Goal: Contribute content: Contribute content

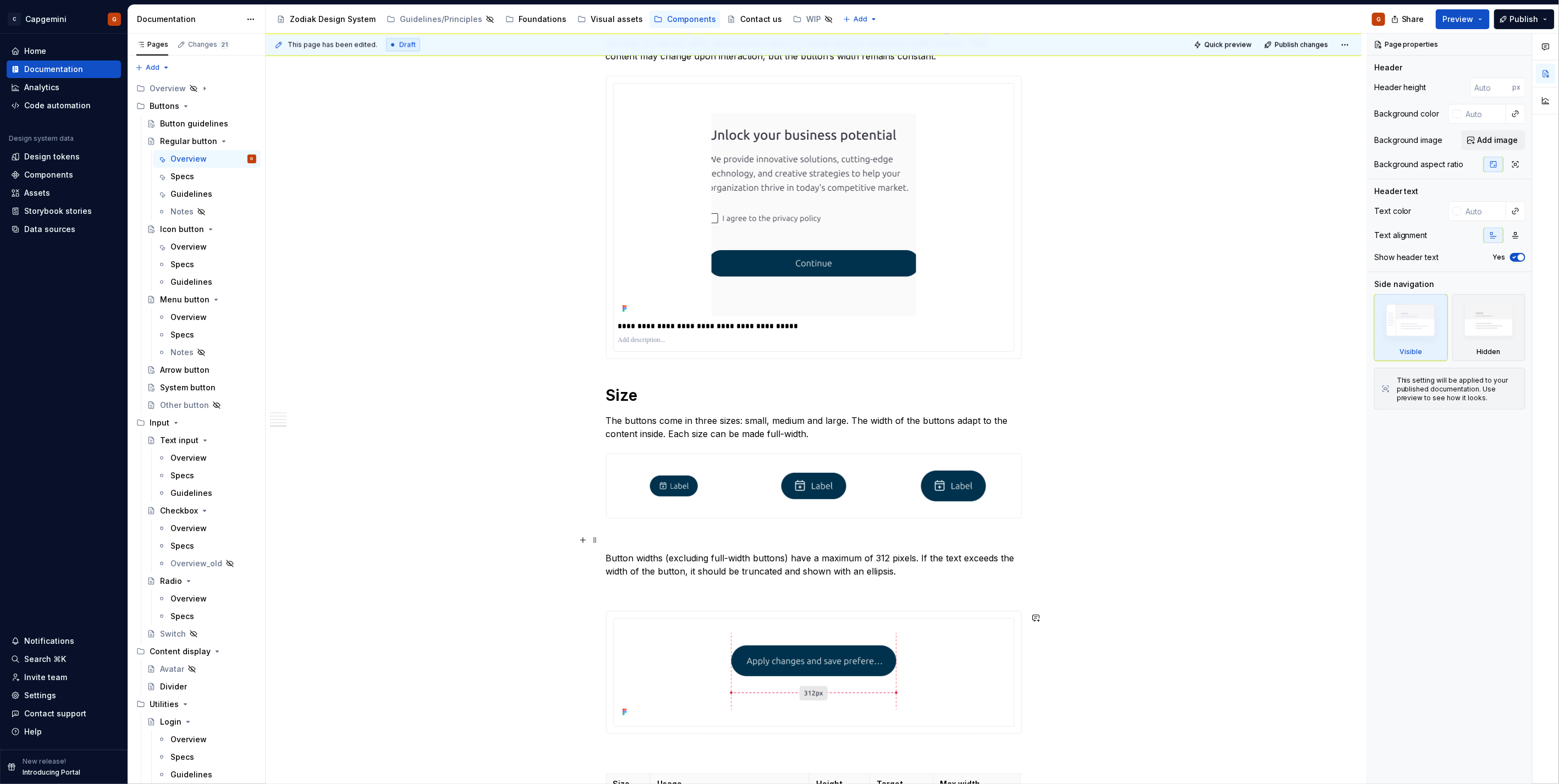
scroll to position [1482, 0]
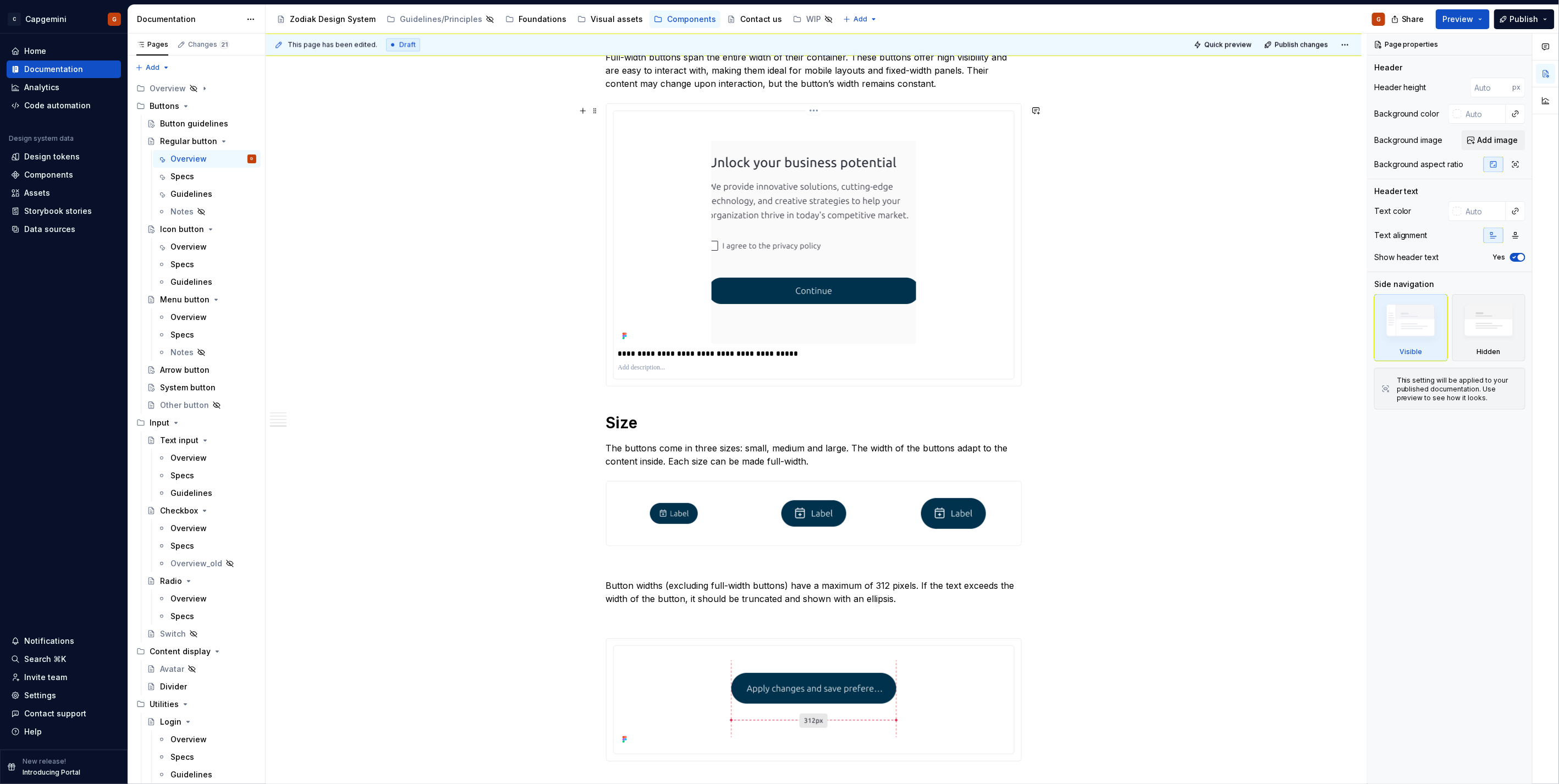
click at [951, 361] on div "**********" at bounding box center [813, 353] width 391 height 16
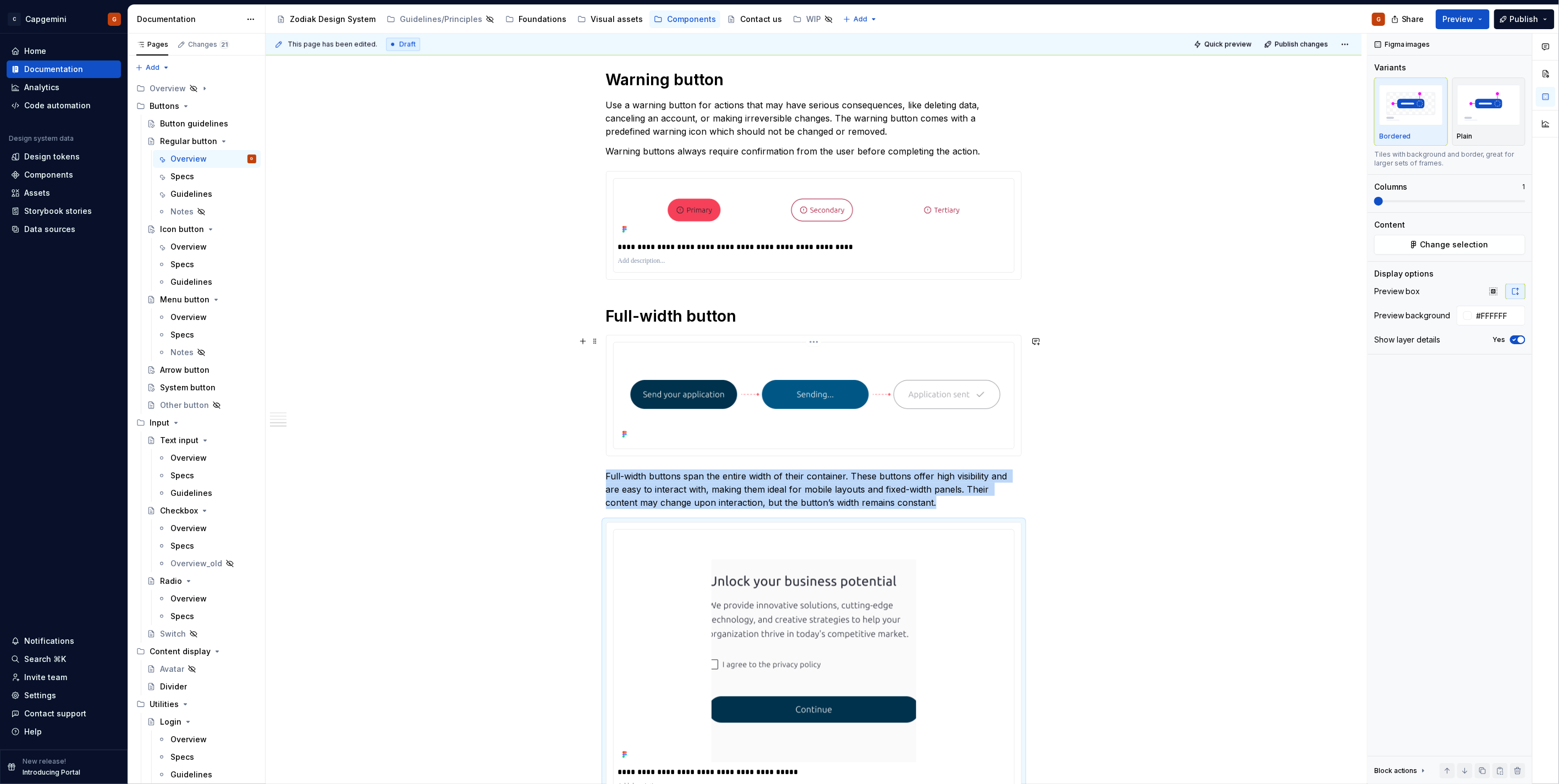
scroll to position [932, 0]
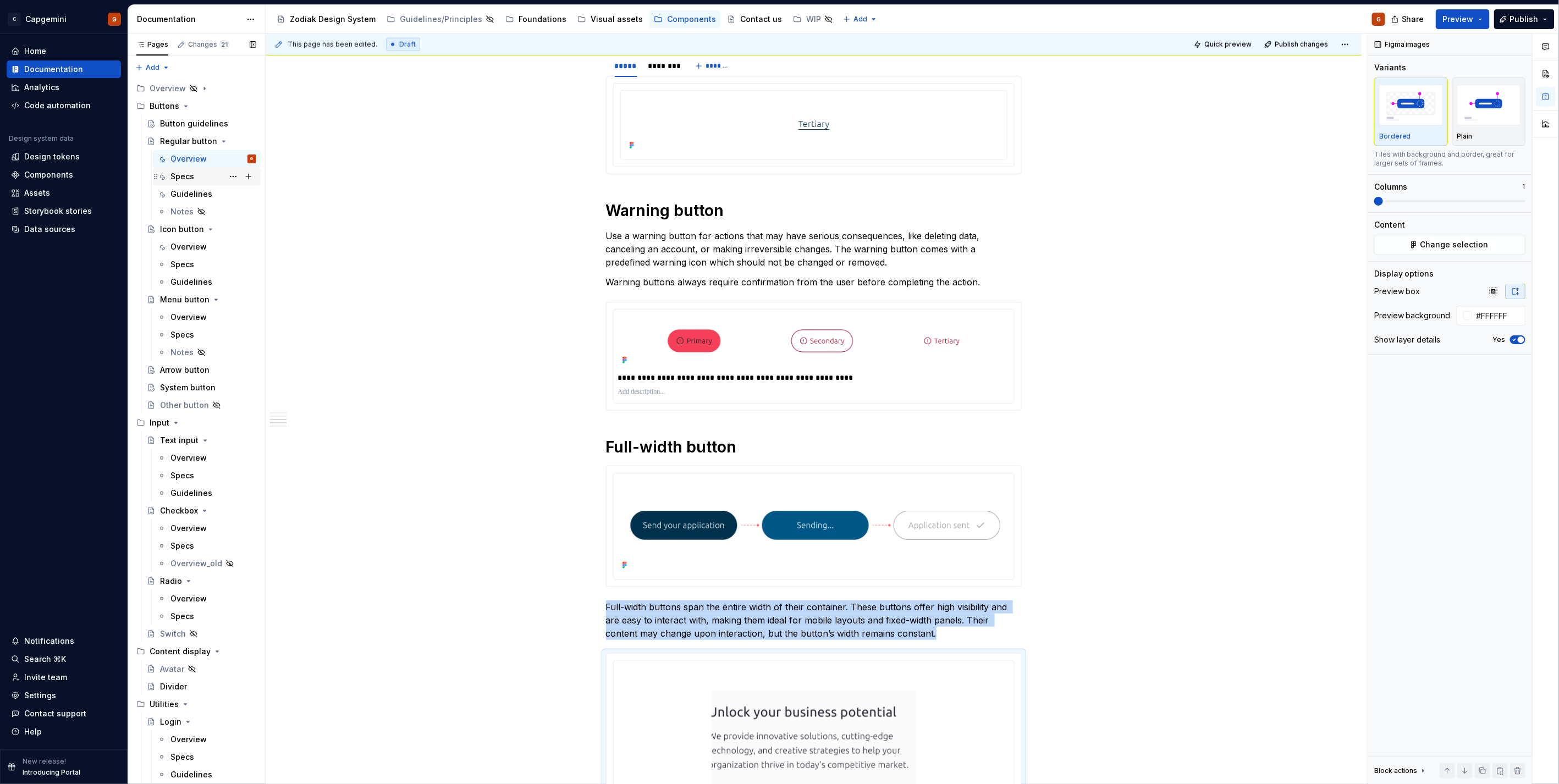
click at [183, 173] on div "Specs" at bounding box center [183, 176] width 24 height 11
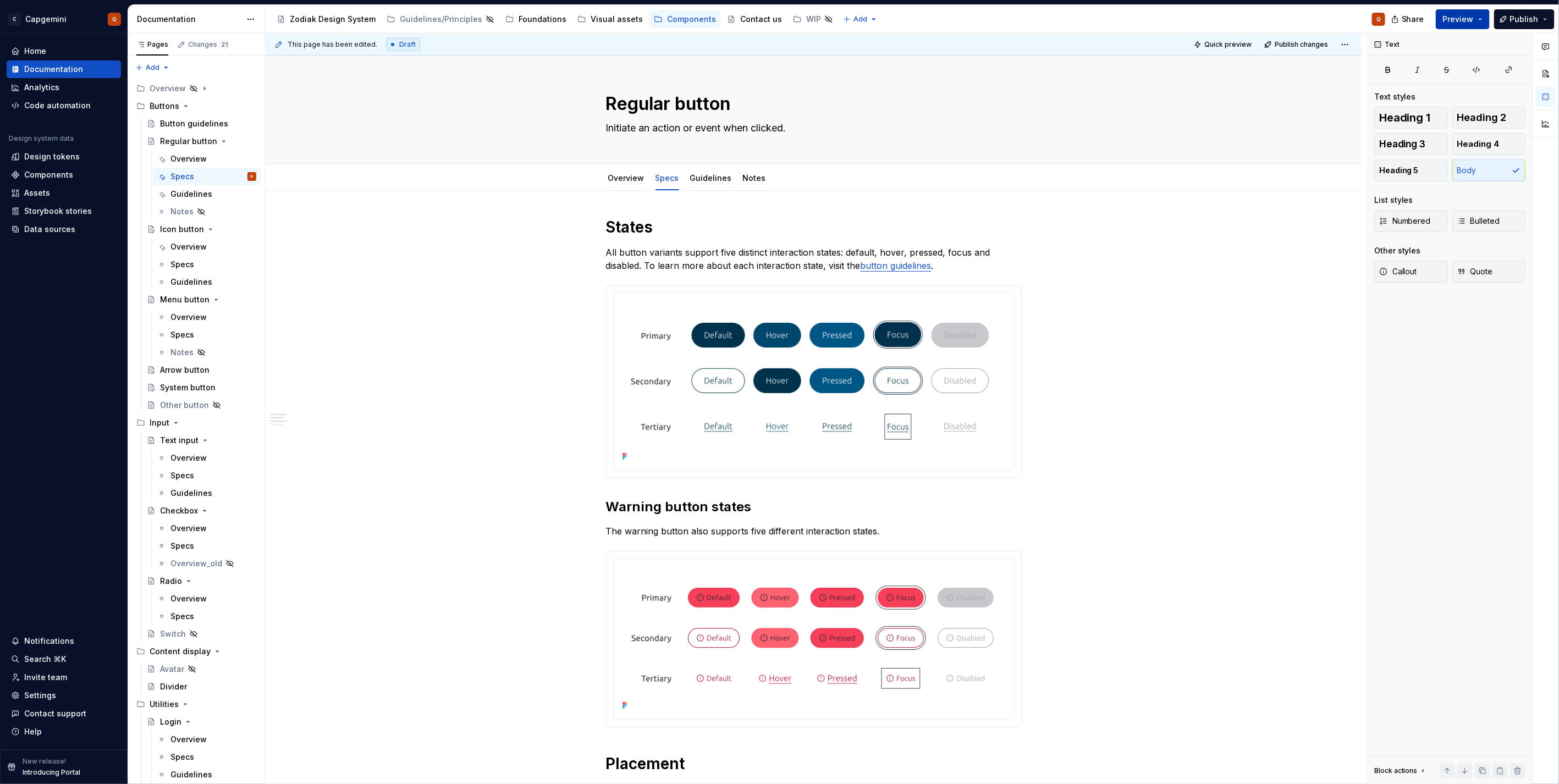
click at [1481, 19] on button "Preview" at bounding box center [1463, 19] width 54 height 20
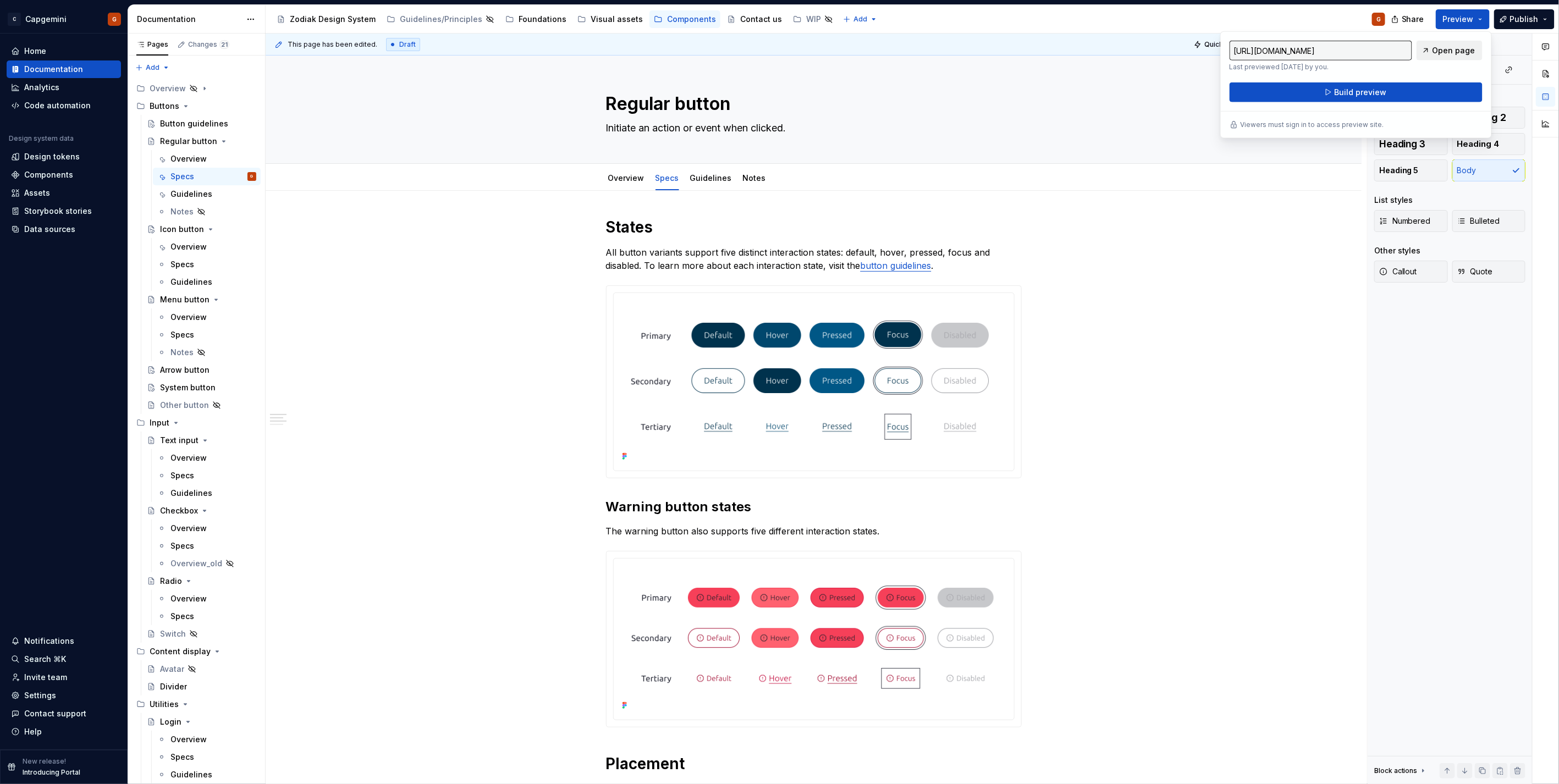
drag, startPoint x: 1481, startPoint y: 19, endPoint x: 1464, endPoint y: 46, distance: 31.9
click at [1464, 46] on span "Open page" at bounding box center [1454, 50] width 43 height 11
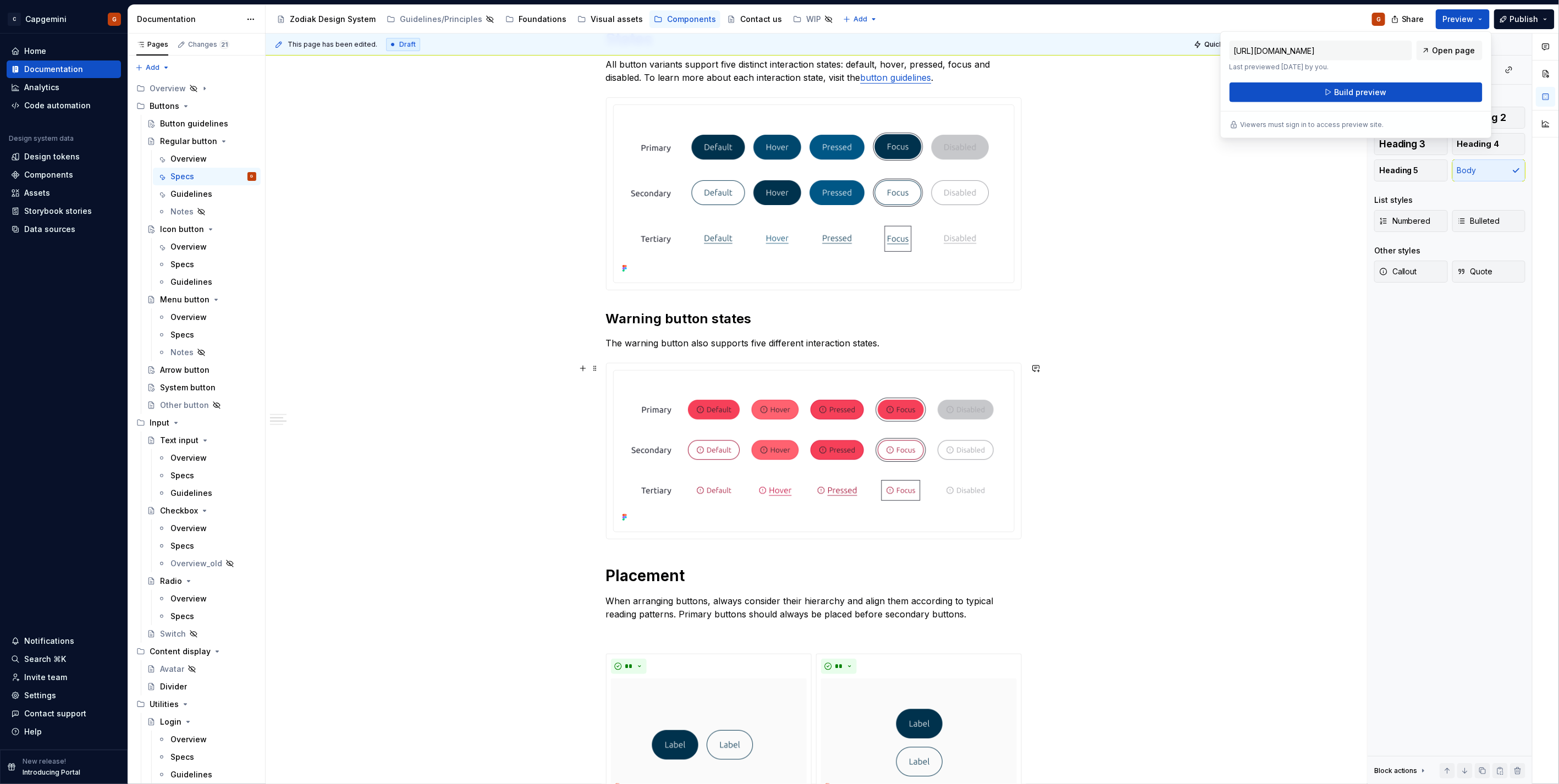
scroll to position [80, 0]
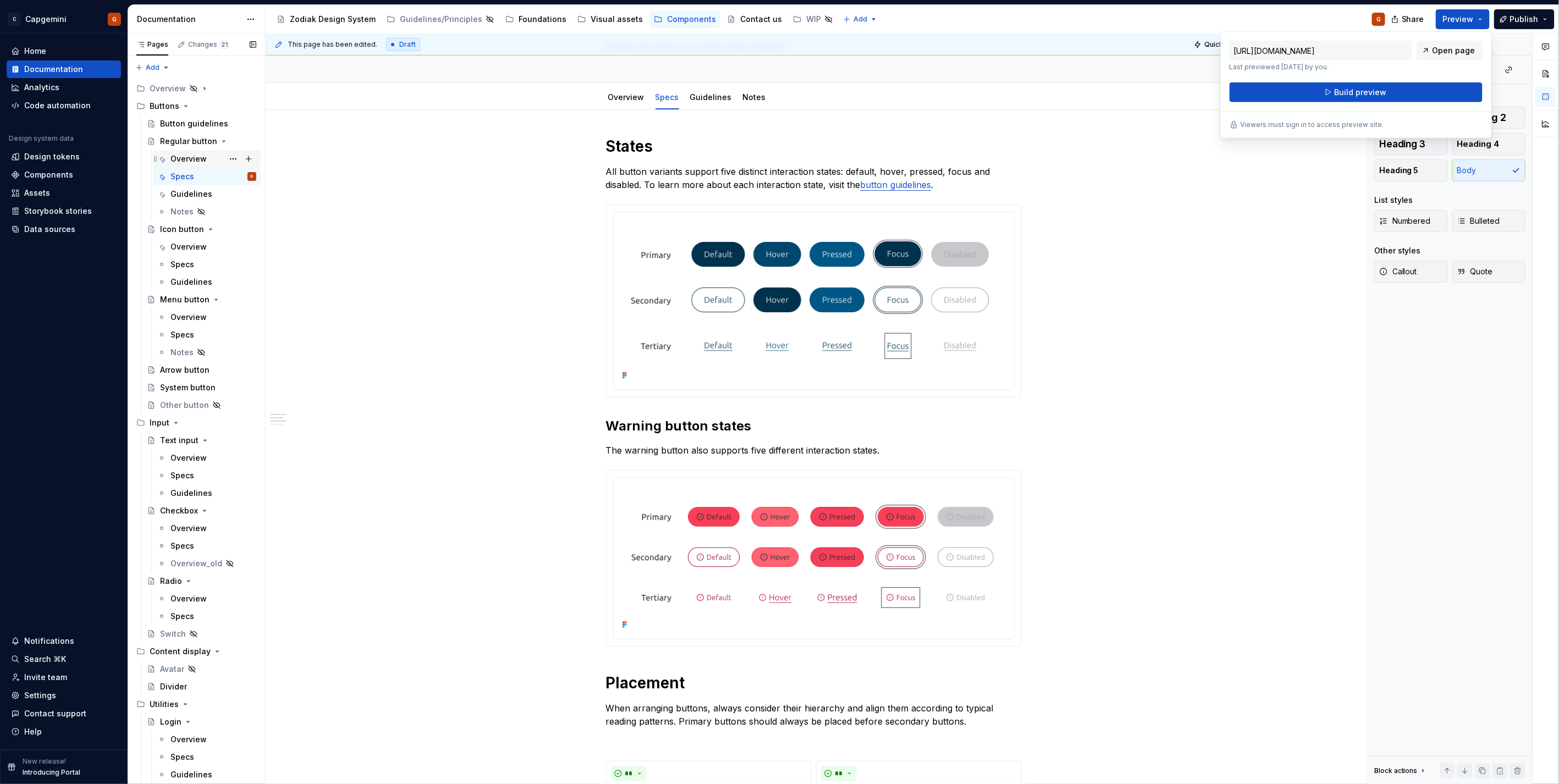
click at [204, 164] on div "Overview" at bounding box center [189, 159] width 37 height 11
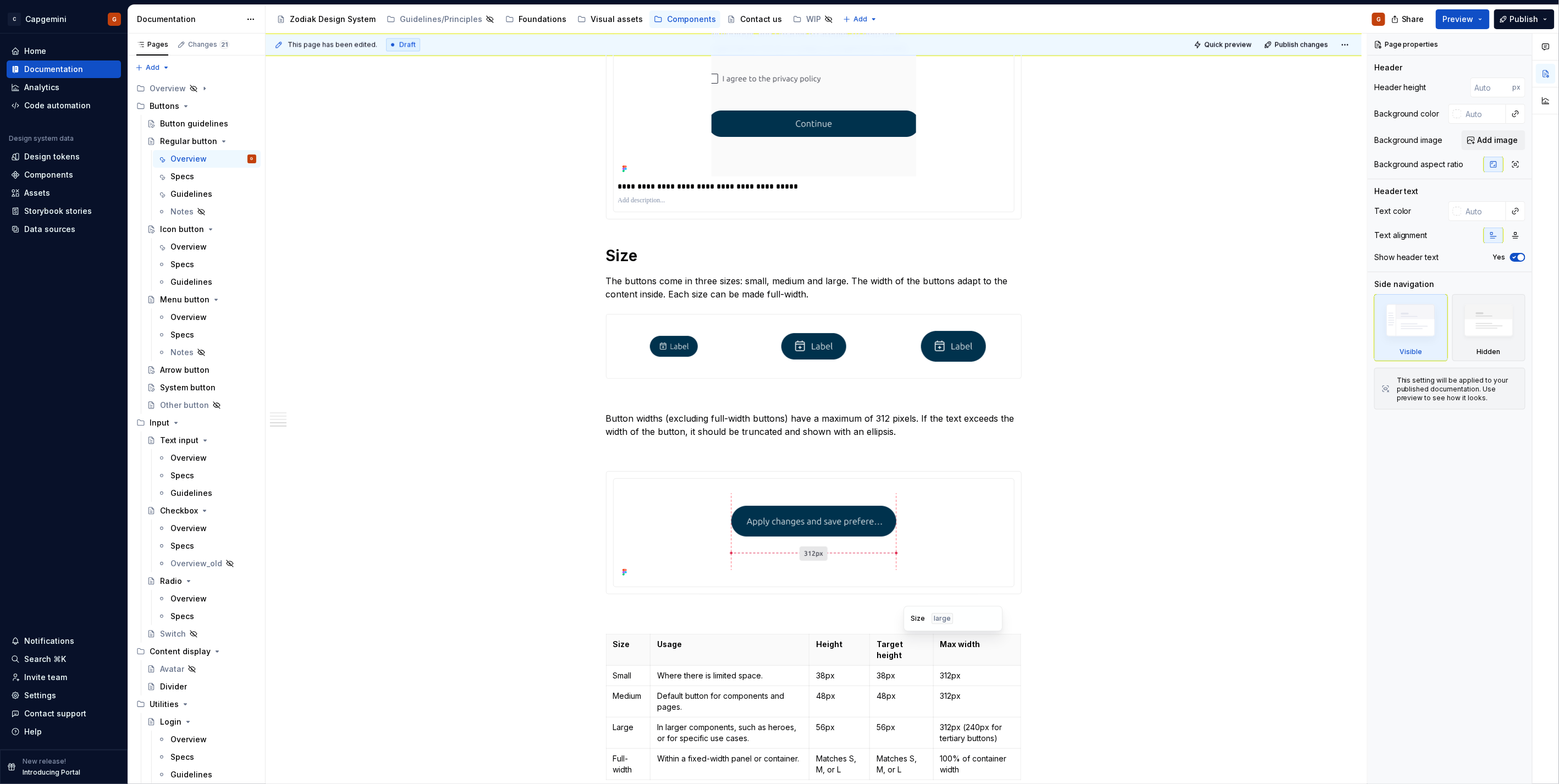
scroll to position [1344, 0]
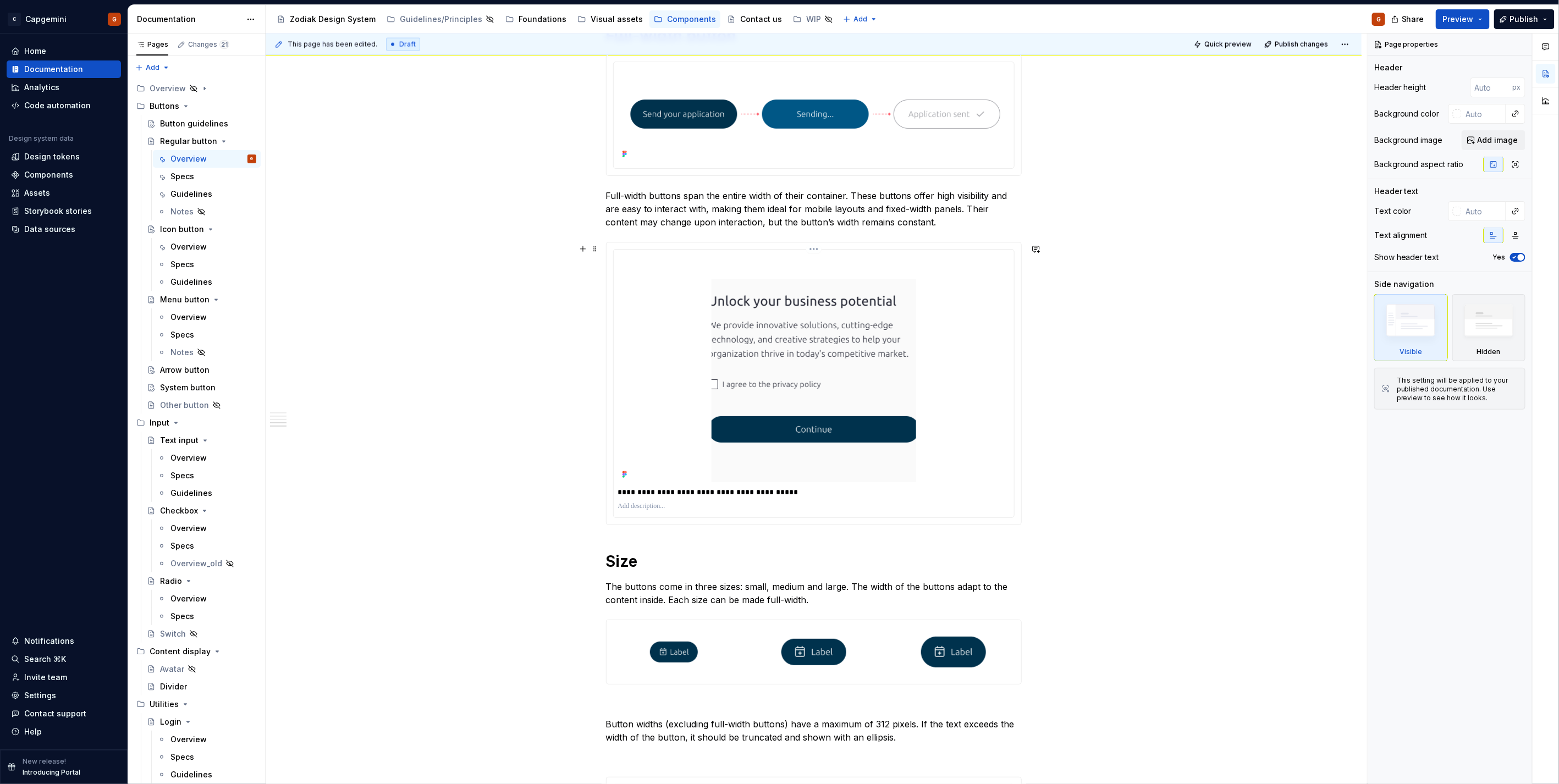
click at [941, 338] on div at bounding box center [813, 368] width 391 height 228
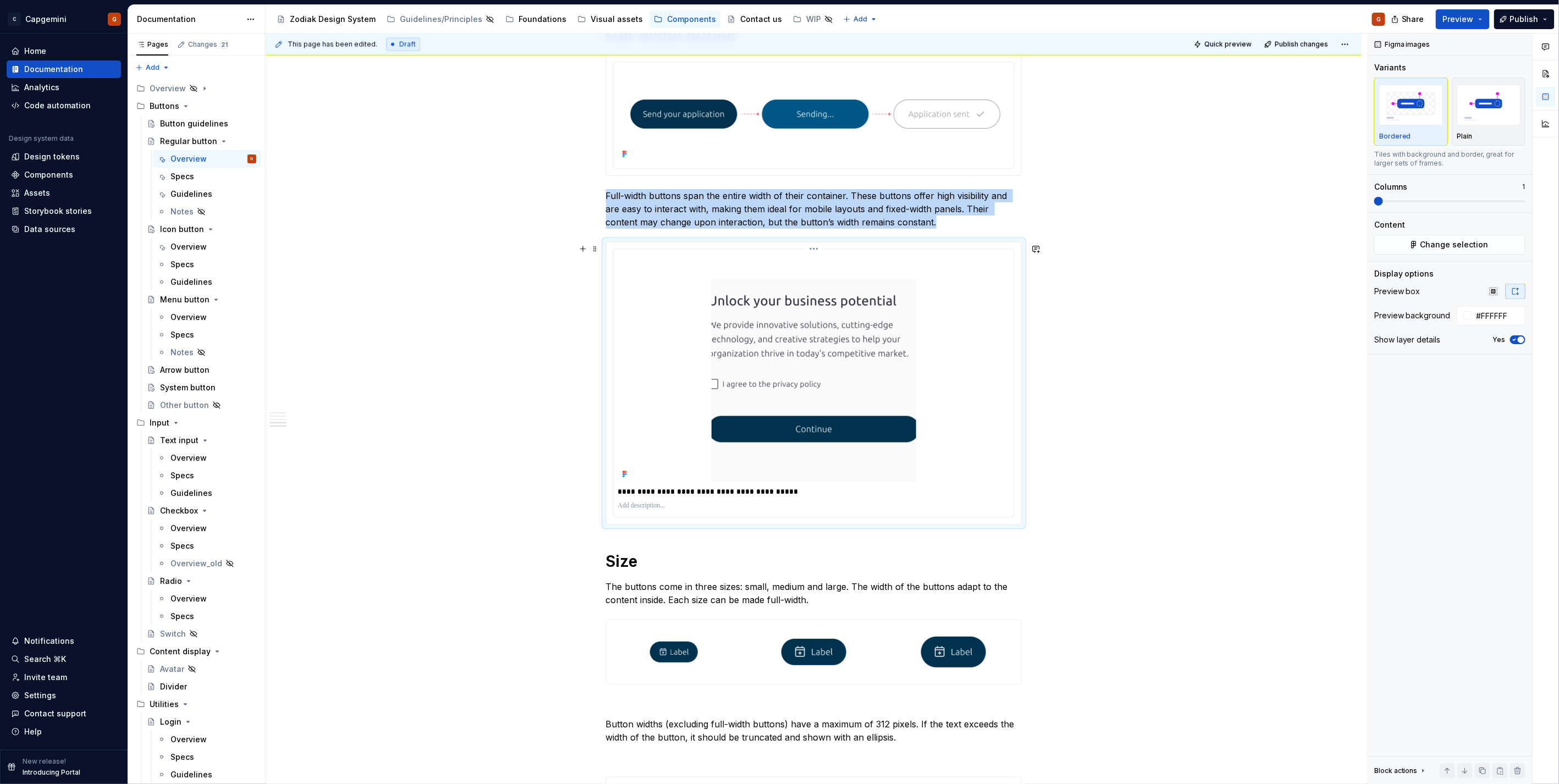
click at [810, 250] on html "C Capgemini G Home Documentation Analytics Code automation Design system data D…" at bounding box center [779, 392] width 1559 height 784
click at [837, 305] on div "Update Figma image" at bounding box center [872, 309] width 92 height 11
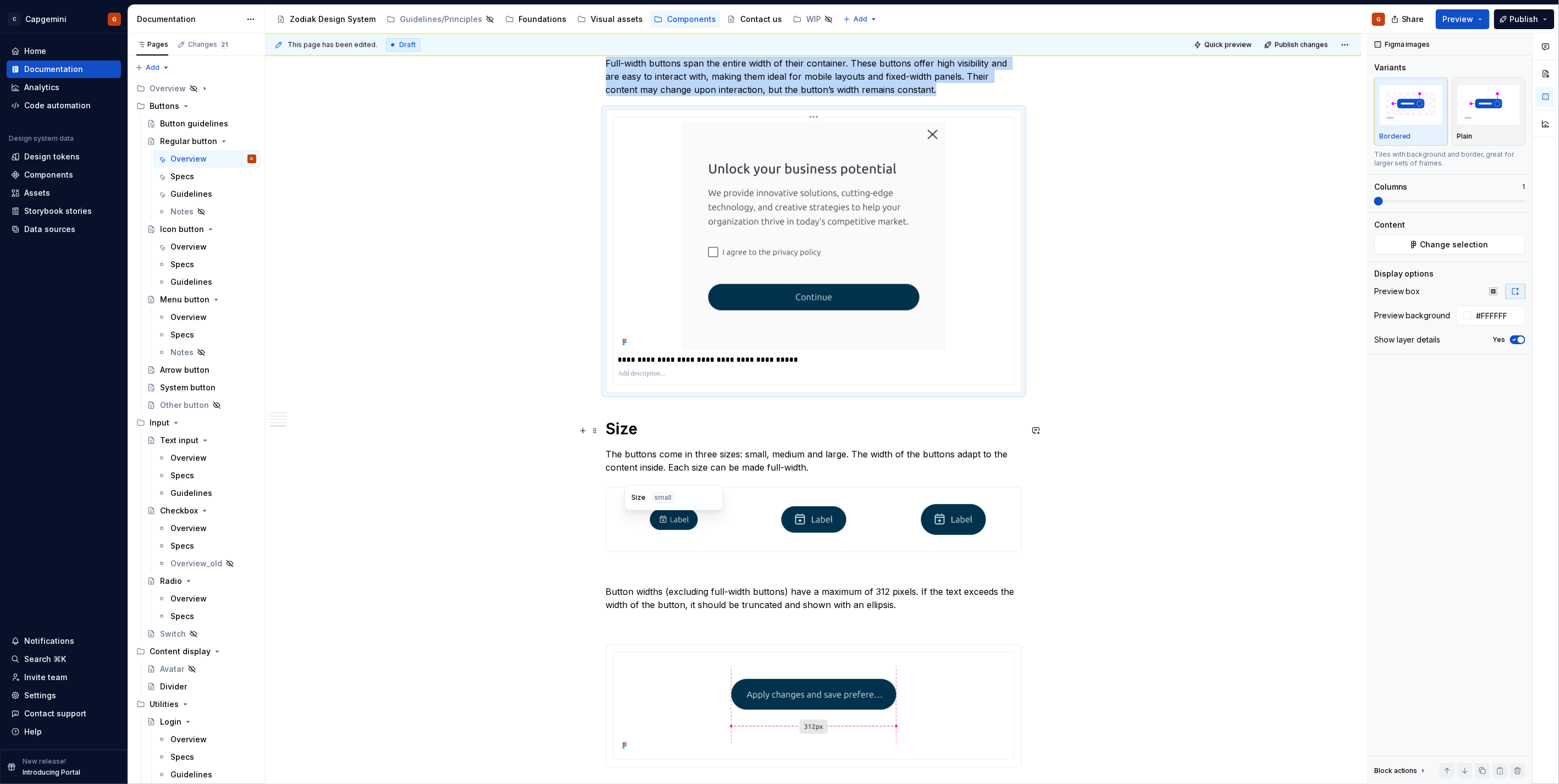
scroll to position [1465, 0]
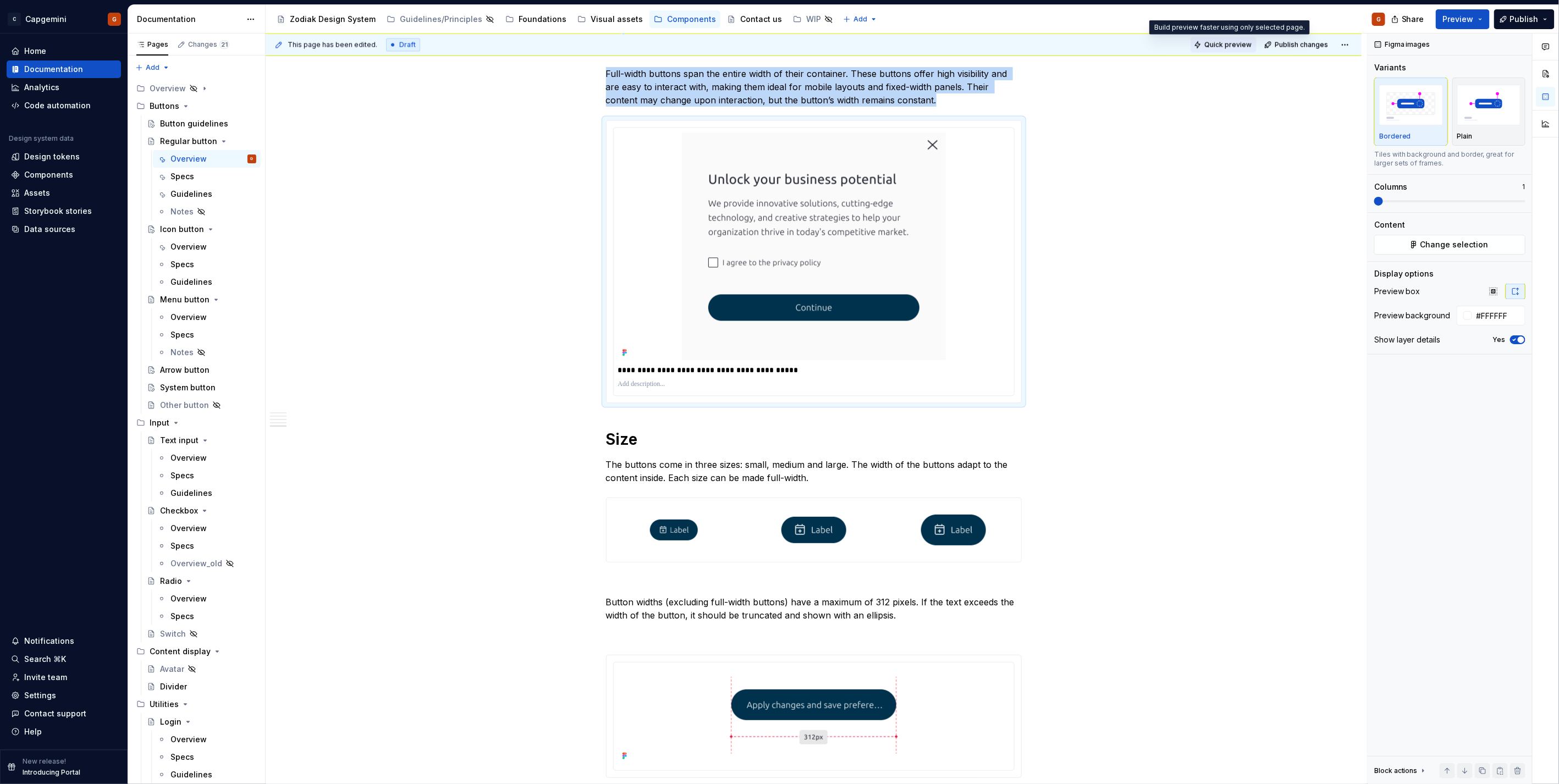
click at [1211, 45] on span "Quick preview" at bounding box center [1227, 45] width 47 height 9
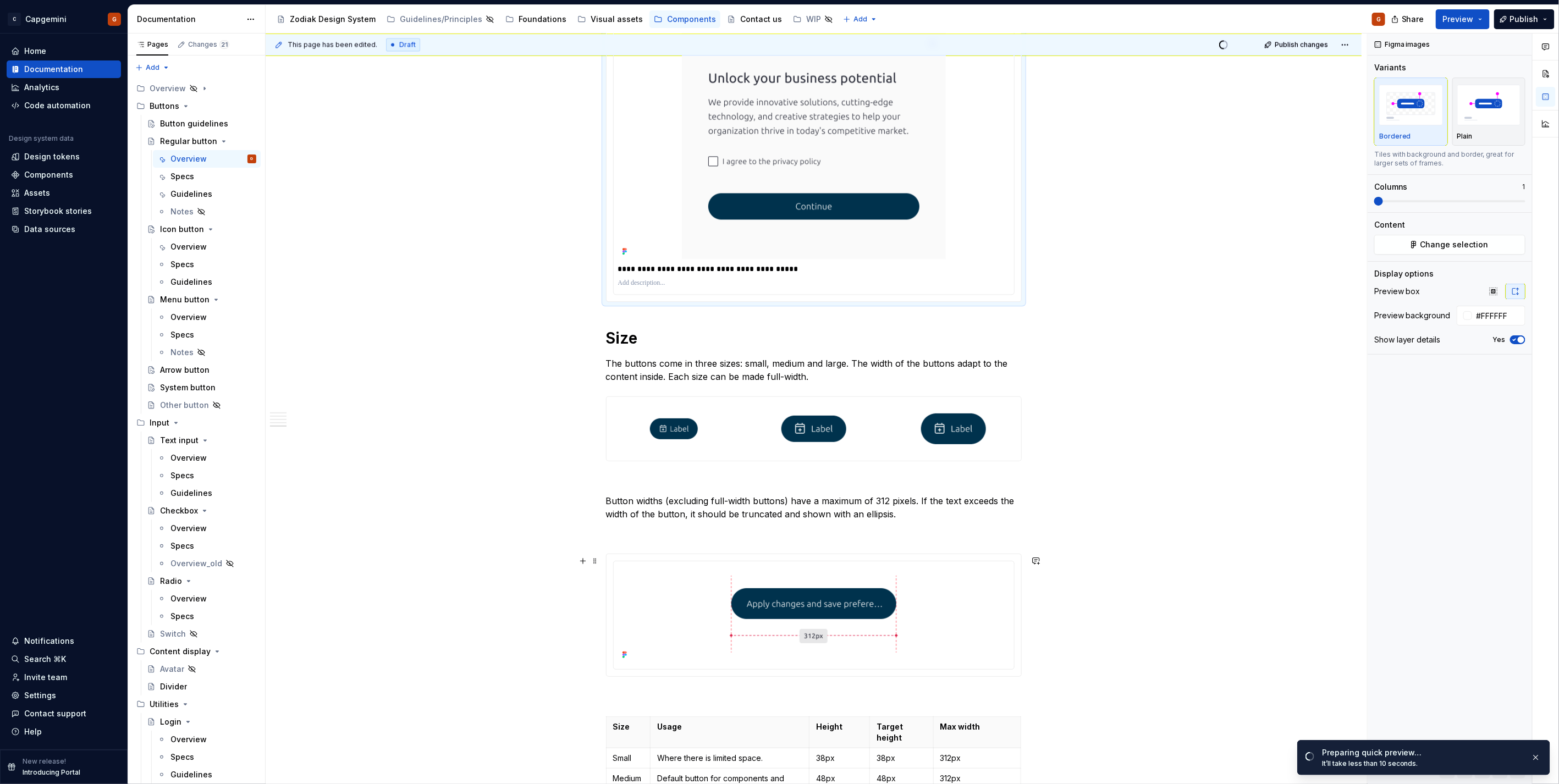
scroll to position [1587, 0]
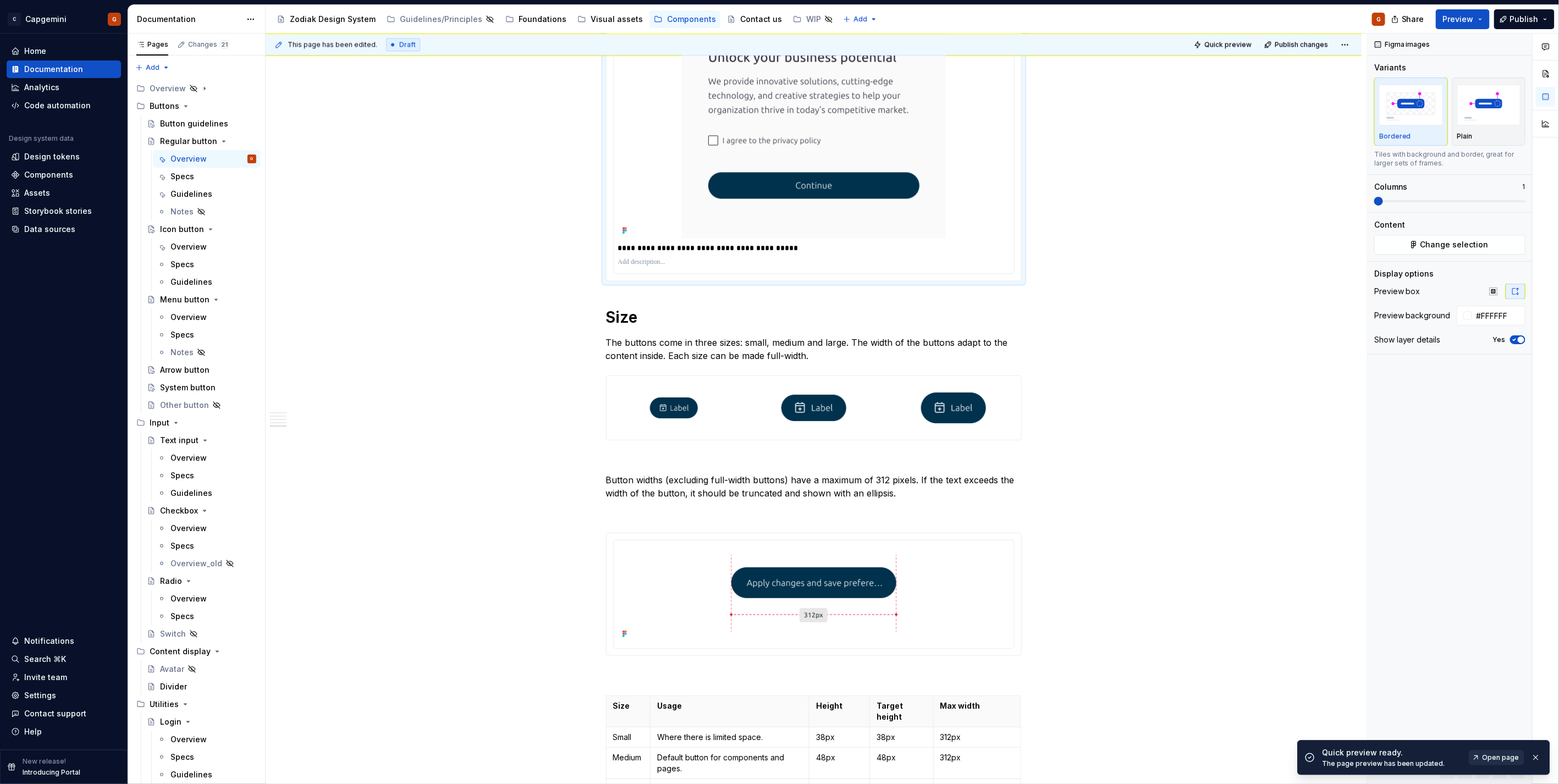
click at [1495, 756] on span "Open page" at bounding box center [1500, 757] width 37 height 9
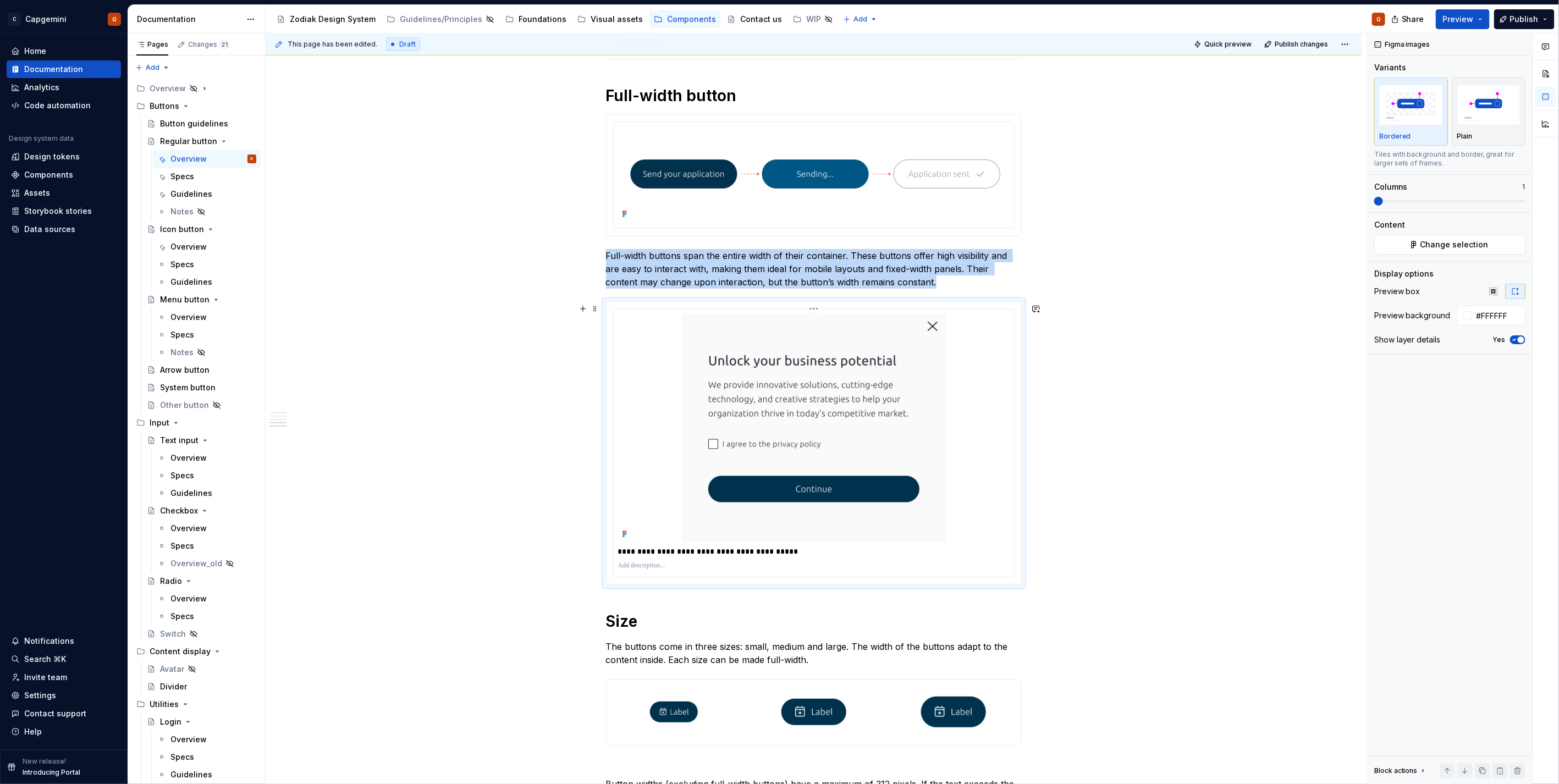
click at [861, 341] on img at bounding box center [814, 428] width 264 height 228
click at [810, 312] on html "C Capgemini G Home Documentation Analytics Code automation Design system data D…" at bounding box center [779, 392] width 1559 height 784
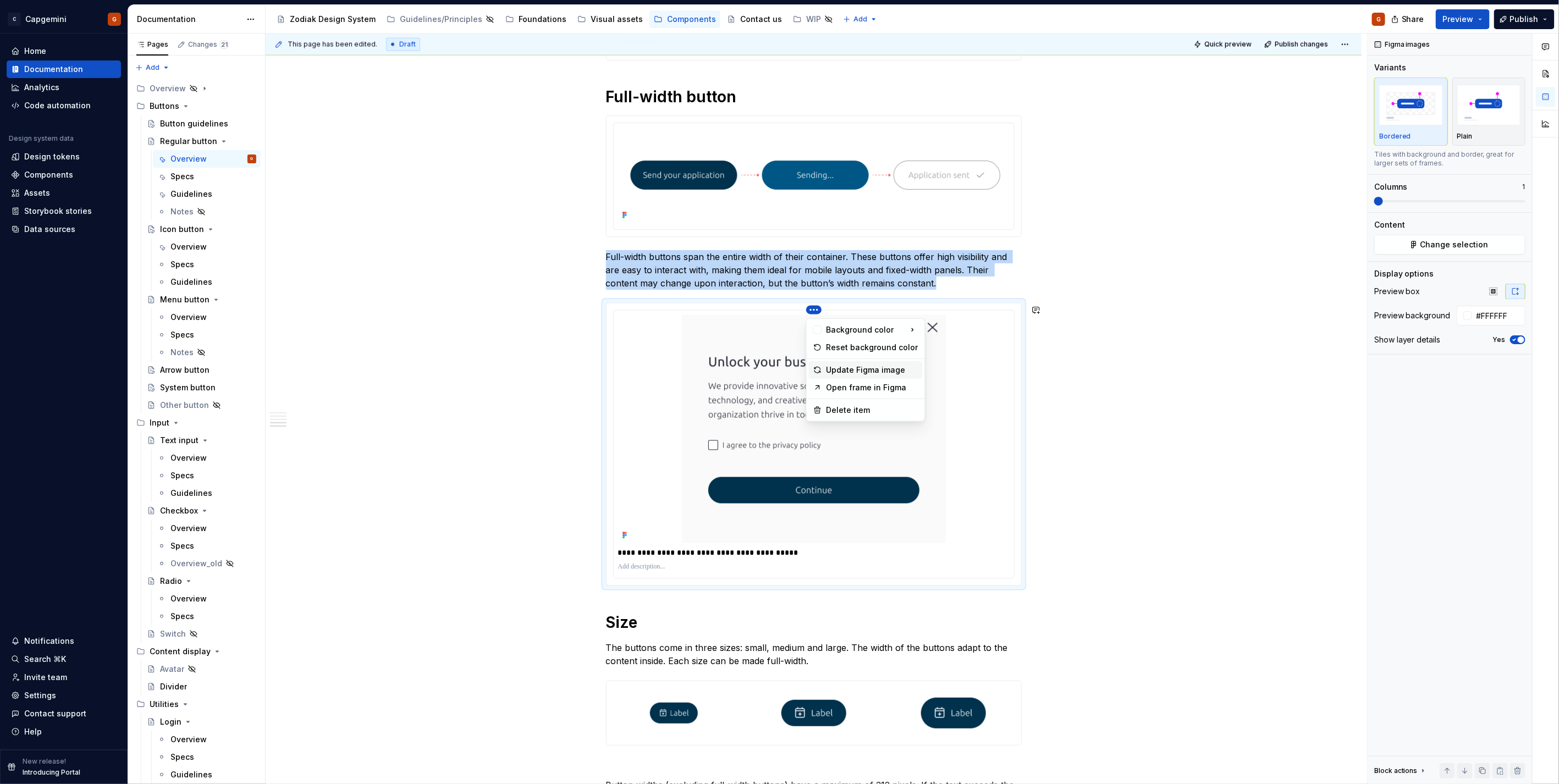
click at [848, 370] on div "Update Figma image" at bounding box center [872, 370] width 92 height 11
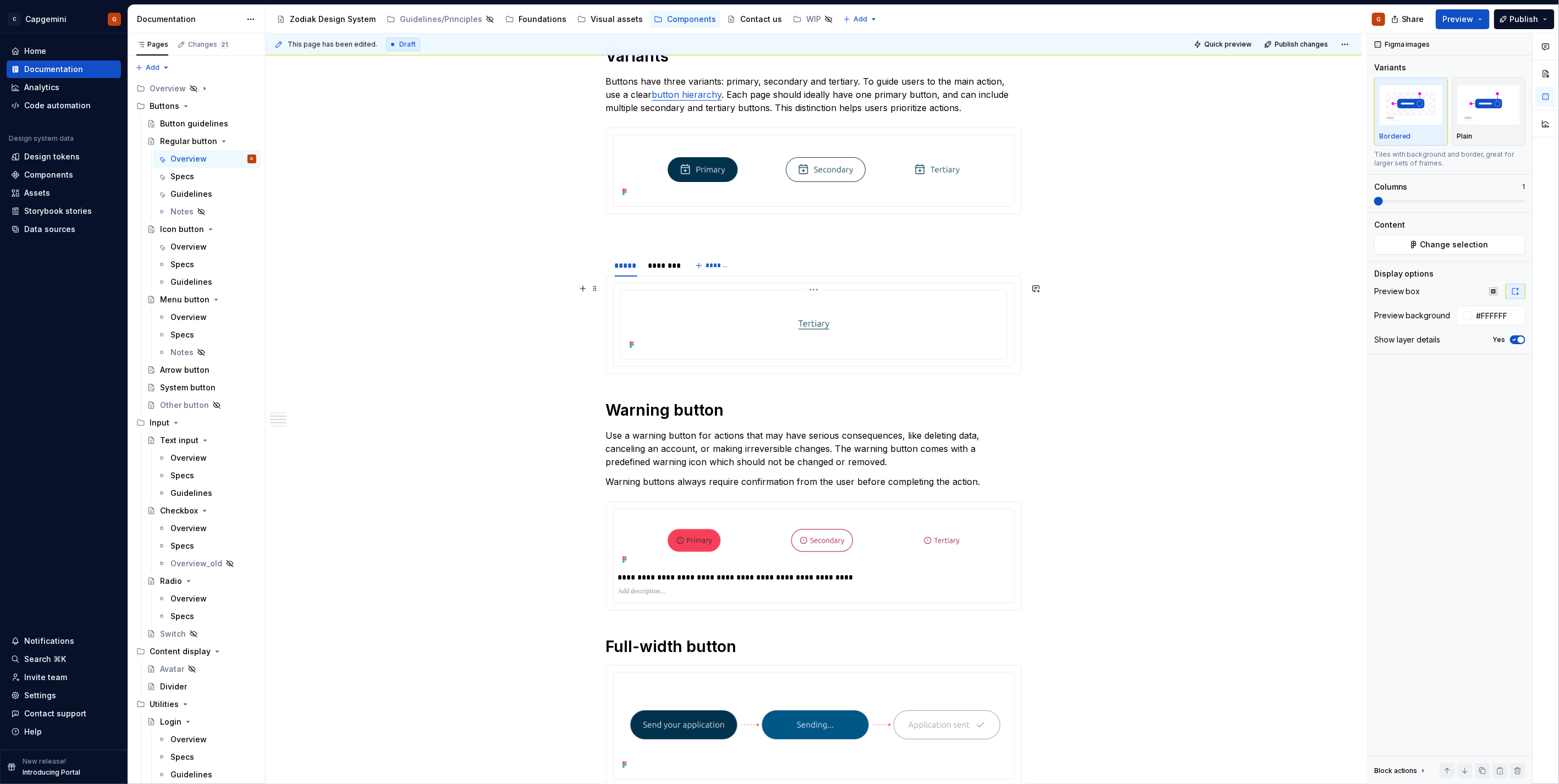
scroll to position [427, 0]
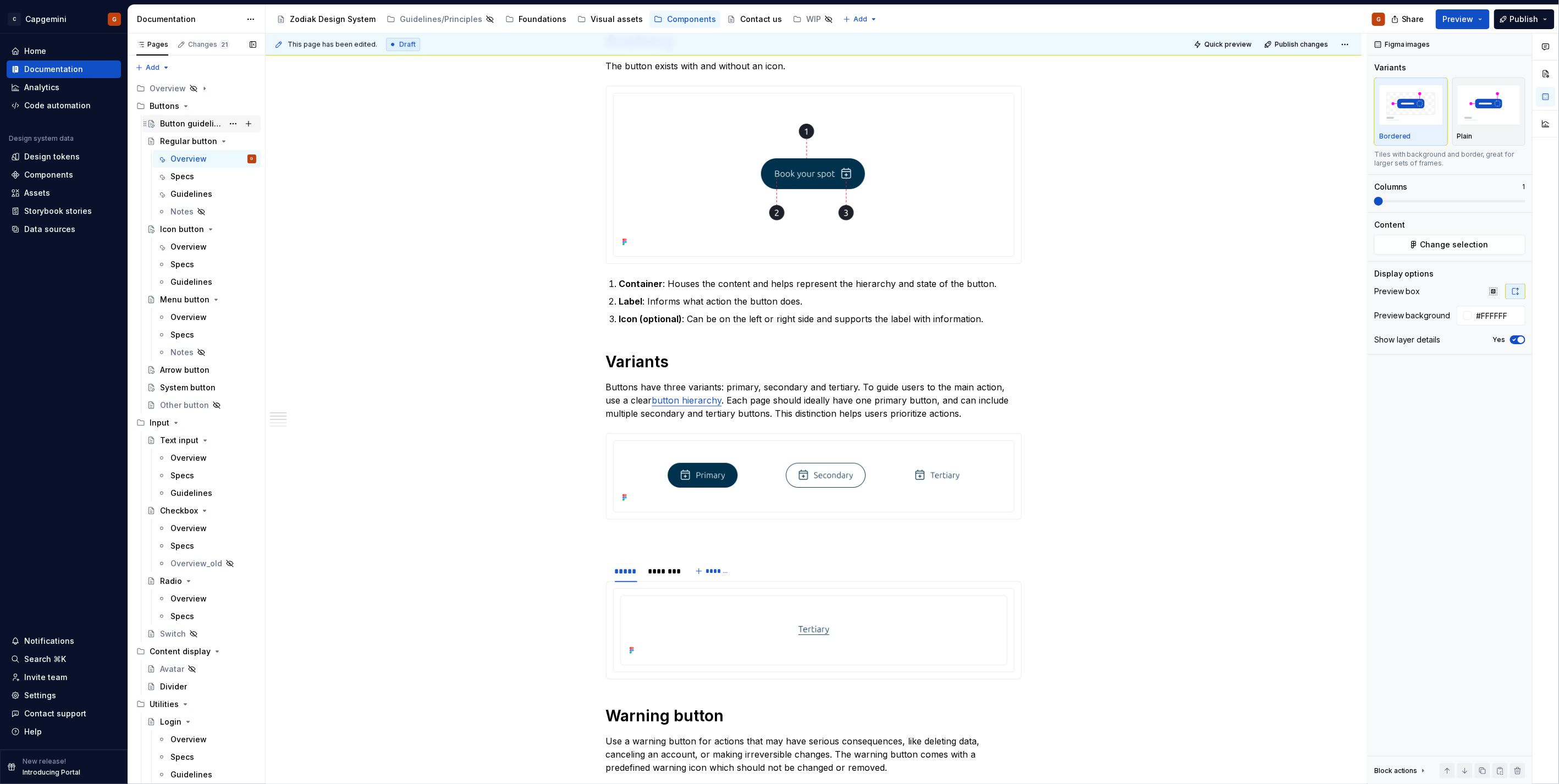
click at [183, 121] on div "Button guidelines" at bounding box center [192, 124] width 63 height 11
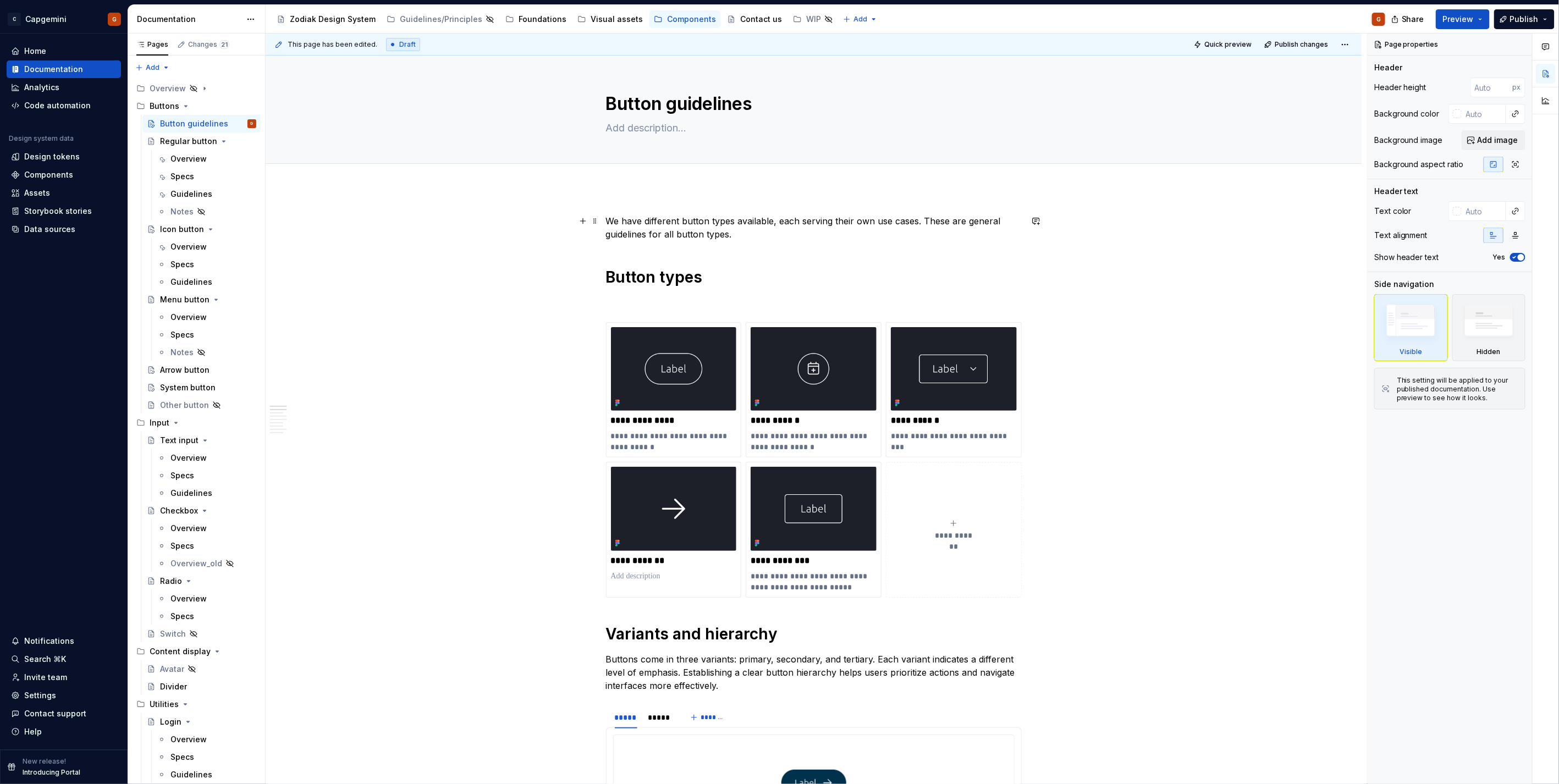
type textarea "*"
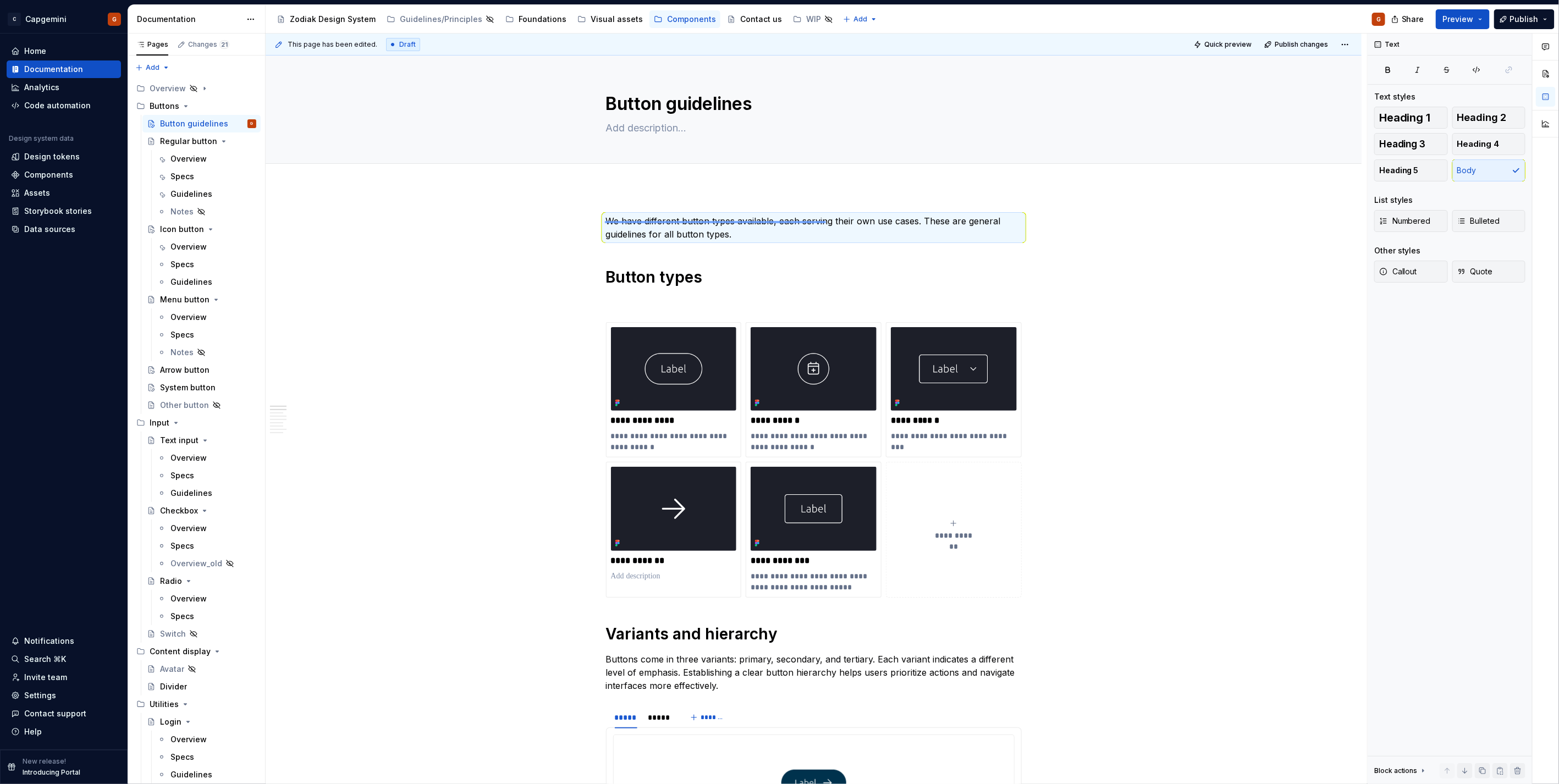
drag, startPoint x: 605, startPoint y: 223, endPoint x: 828, endPoint y: 221, distance: 223.0
click at [828, 221] on div "**********" at bounding box center [816, 408] width 1101 height 750
click at [828, 221] on p "We have different button types available, each serving their own use cases. The…" at bounding box center [814, 227] width 416 height 26
click at [902, 222] on p "We have different button types available, each serving their own use cases. The…" at bounding box center [814, 227] width 416 height 26
drag, startPoint x: 916, startPoint y: 225, endPoint x: 595, endPoint y: 213, distance: 321.2
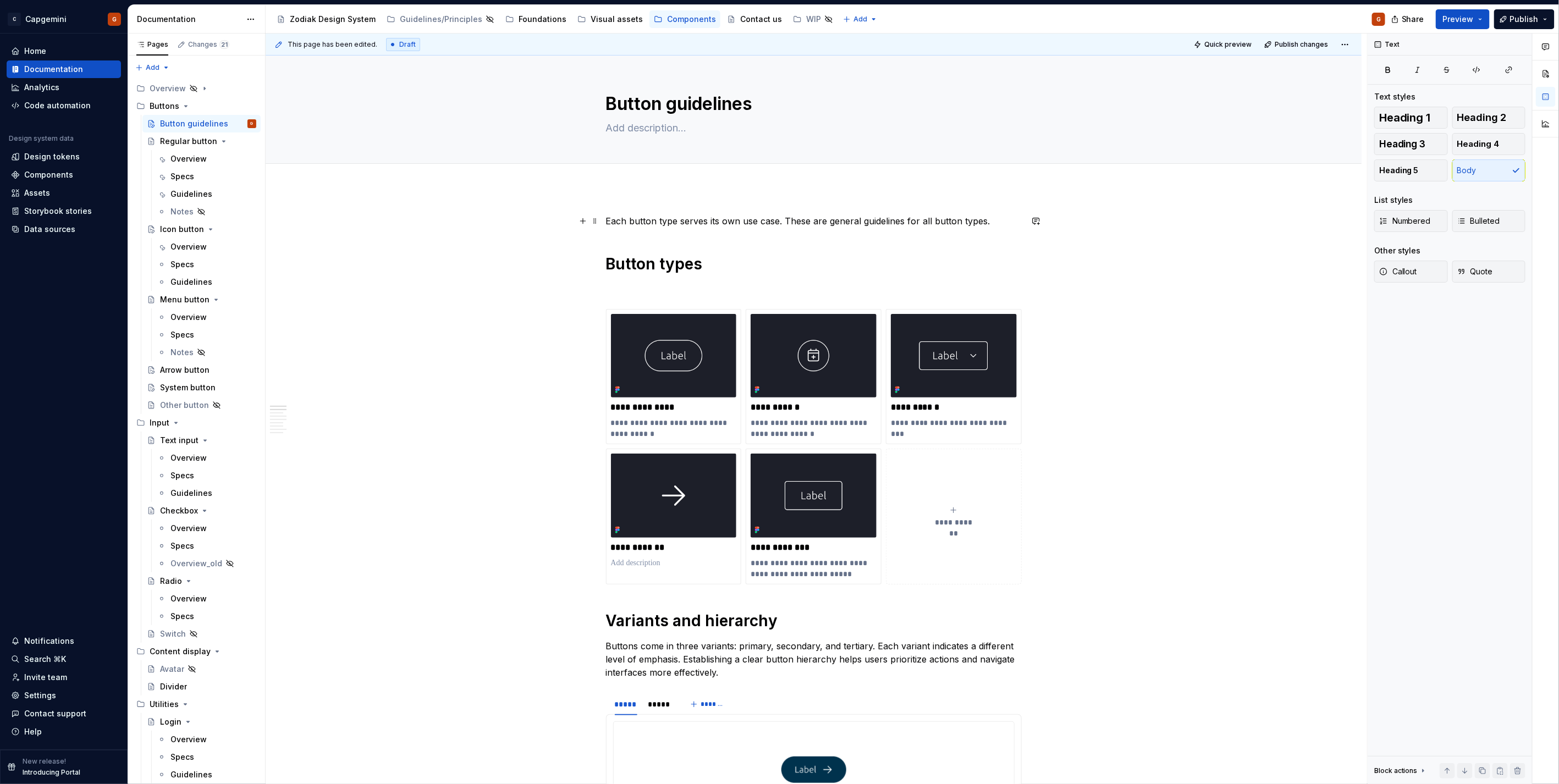
click at [781, 220] on p "Each button type serves its own use case. These are general guidelines for all …" at bounding box center [814, 221] width 416 height 13
click at [787, 221] on p "Each button type serves its own use case. These are general guidelines for all …" at bounding box center [814, 221] width 416 height 13
drag, startPoint x: 784, startPoint y: 221, endPoint x: 797, endPoint y: 217, distance: 13.6
click at [807, 222] on p "Each button type serves its own use case. These are general guidelines for all …" at bounding box center [814, 221] width 416 height 13
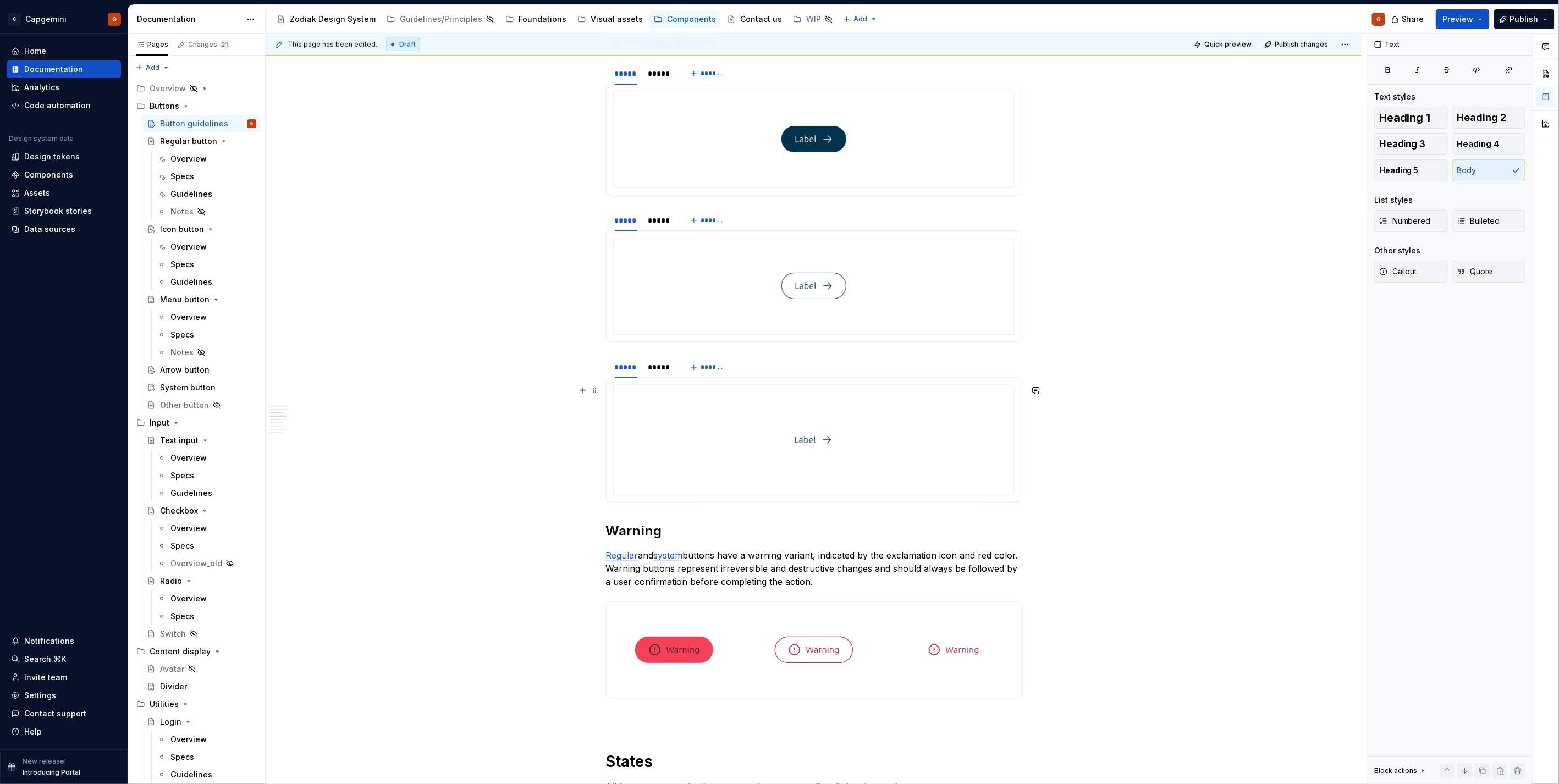
scroll to position [550, 0]
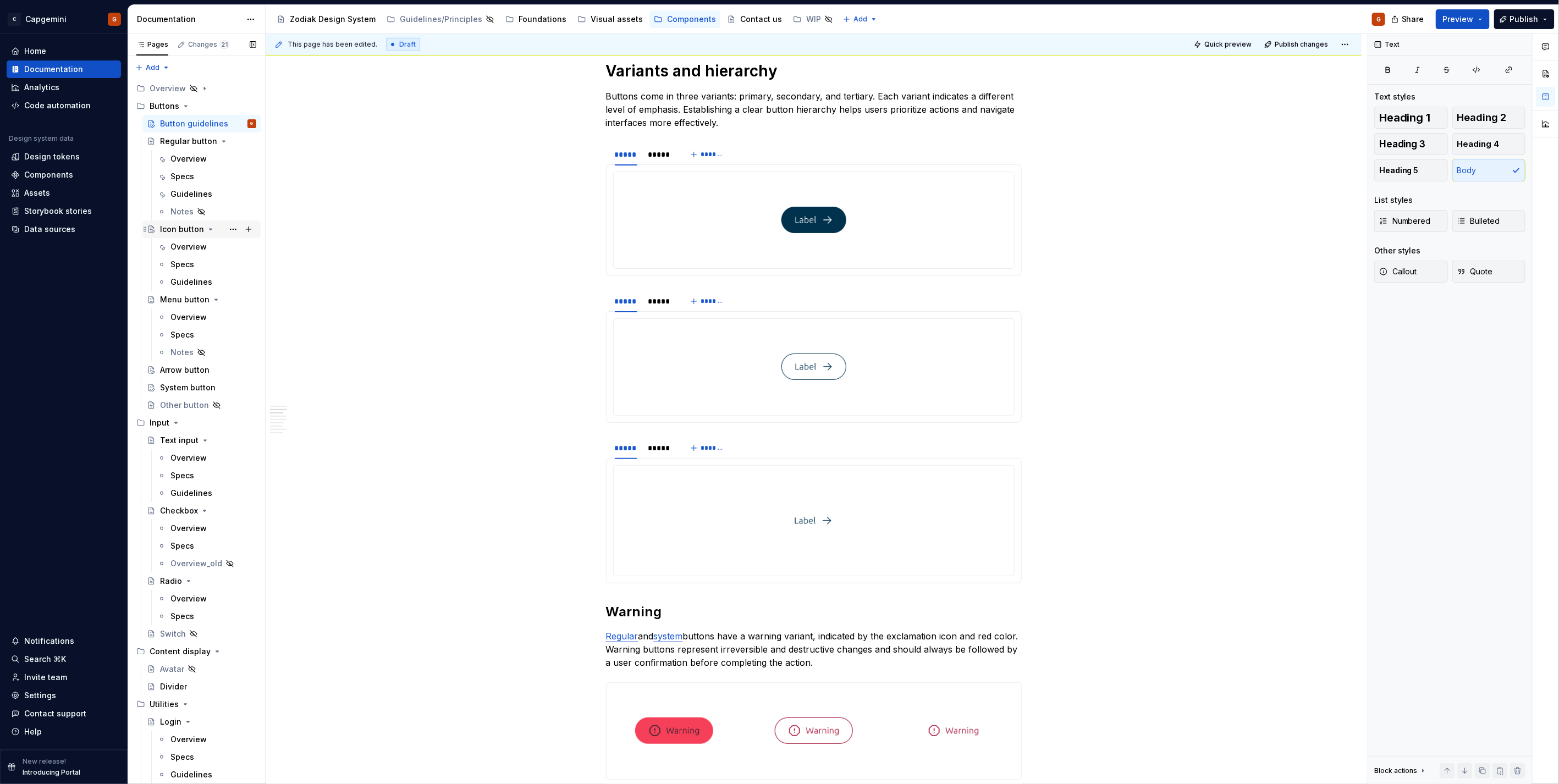
click at [185, 225] on div "Icon button" at bounding box center [182, 229] width 44 height 11
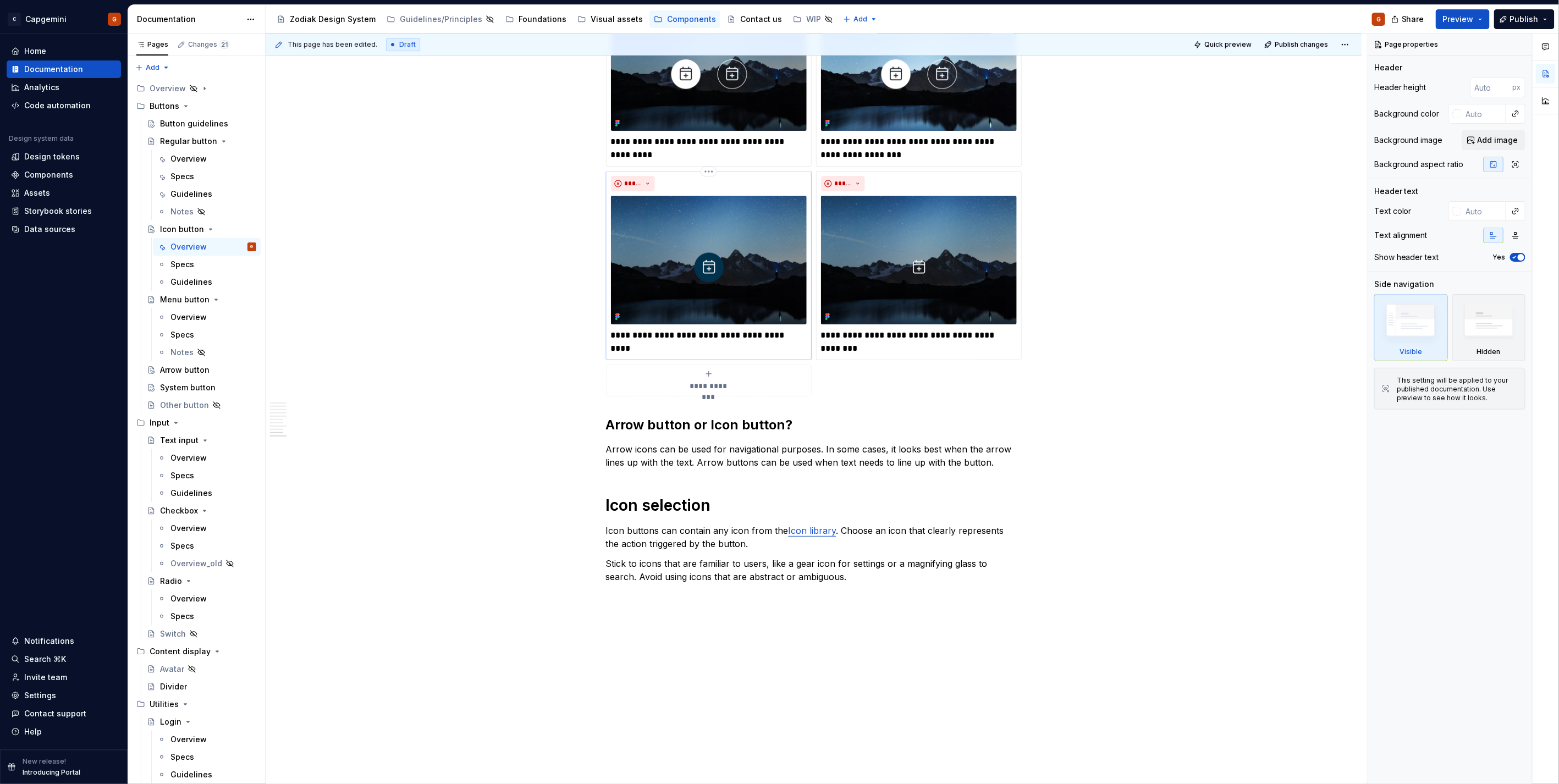
scroll to position [2613, 0]
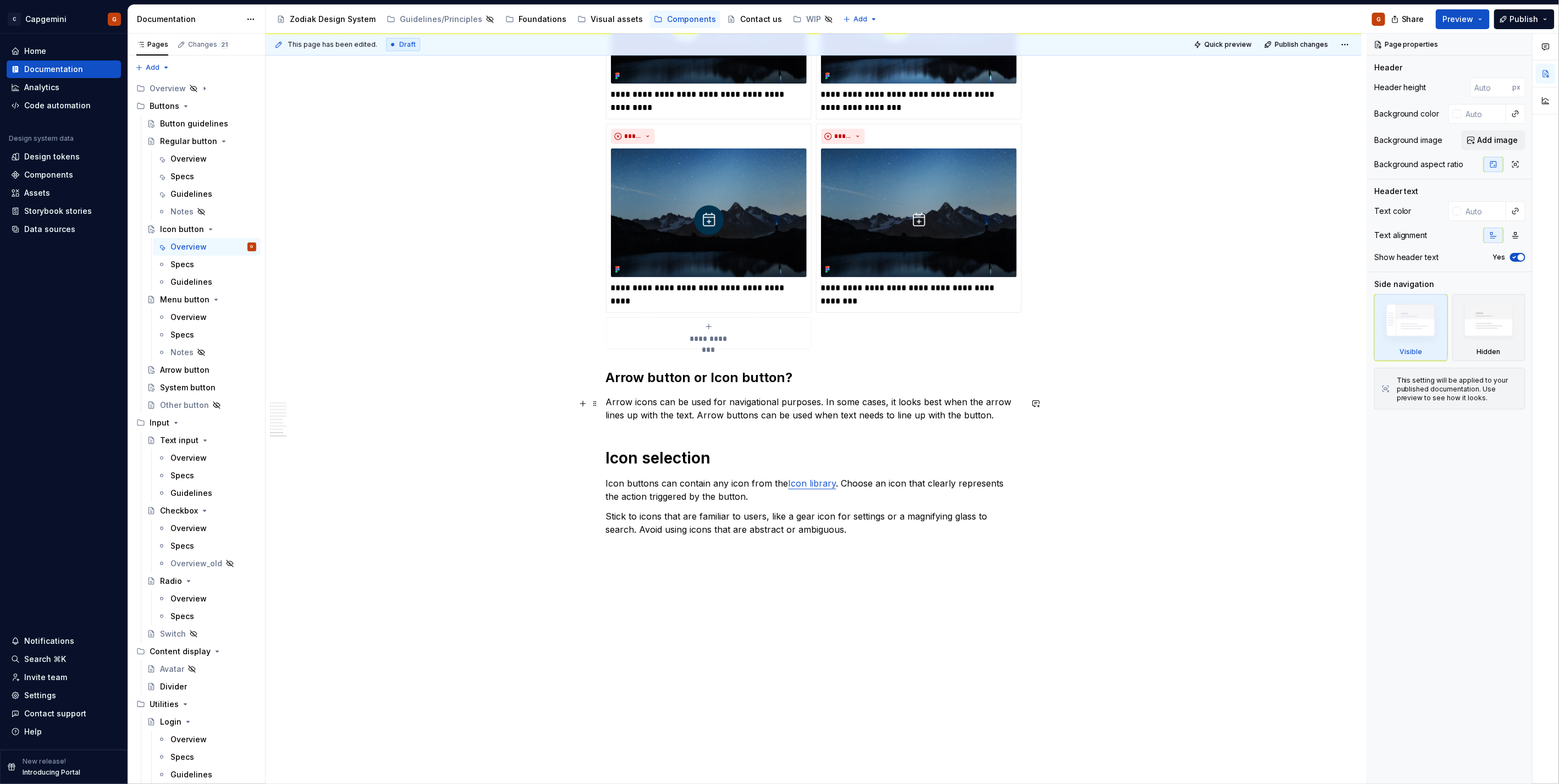
click at [822, 402] on p "Arrow icons can be used for navigational purposes. In some cases, it looks best…" at bounding box center [814, 408] width 416 height 26
type textarea "*"
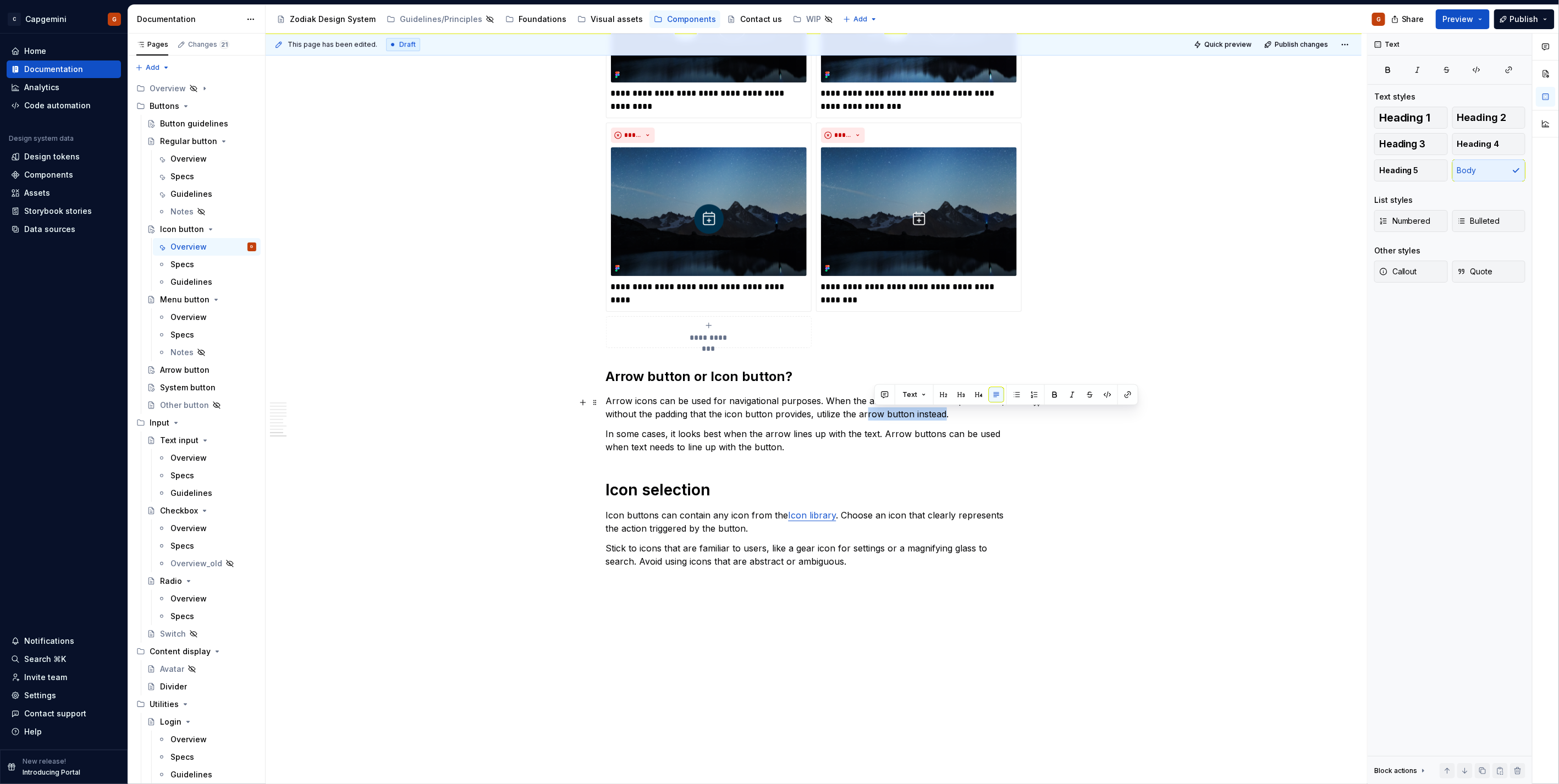
drag, startPoint x: 942, startPoint y: 418, endPoint x: 862, endPoint y: 414, distance: 80.1
click at [864, 414] on p "Arrow icons can be used for navigational purposes. When the arrow needs to line…" at bounding box center [814, 407] width 416 height 26
click at [862, 414] on p "Arrow icons can be used for navigational purposes. When the arrow needs to line…" at bounding box center [814, 407] width 416 height 26
drag, startPoint x: 856, startPoint y: 413, endPoint x: 909, endPoint y: 414, distance: 53.0
click at [909, 414] on p "Arrow icons can be used for navigational purposes. When the arrow needs to line…" at bounding box center [814, 407] width 416 height 26
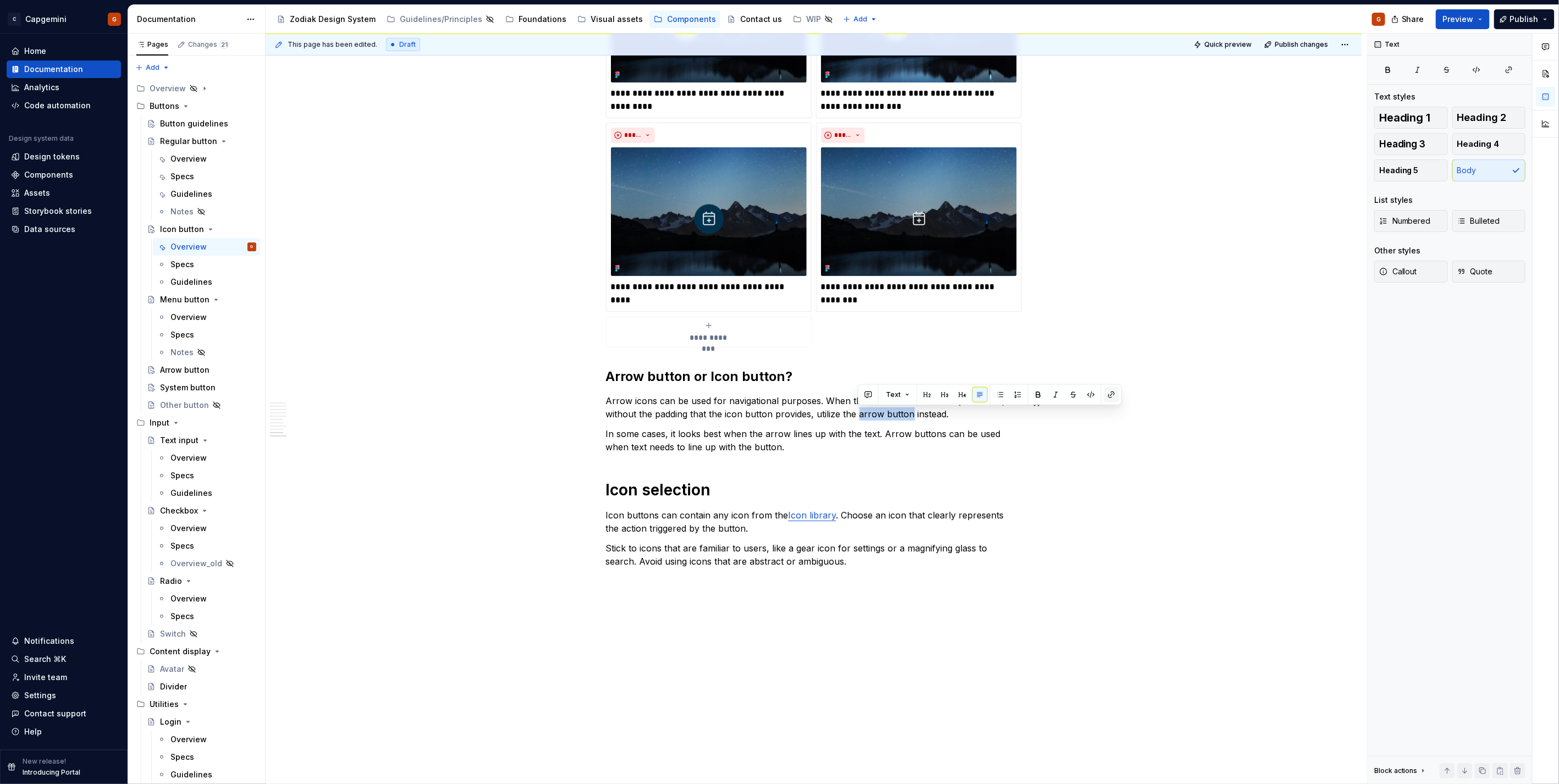
click at [1109, 391] on button "button" at bounding box center [1111, 394] width 16 height 16
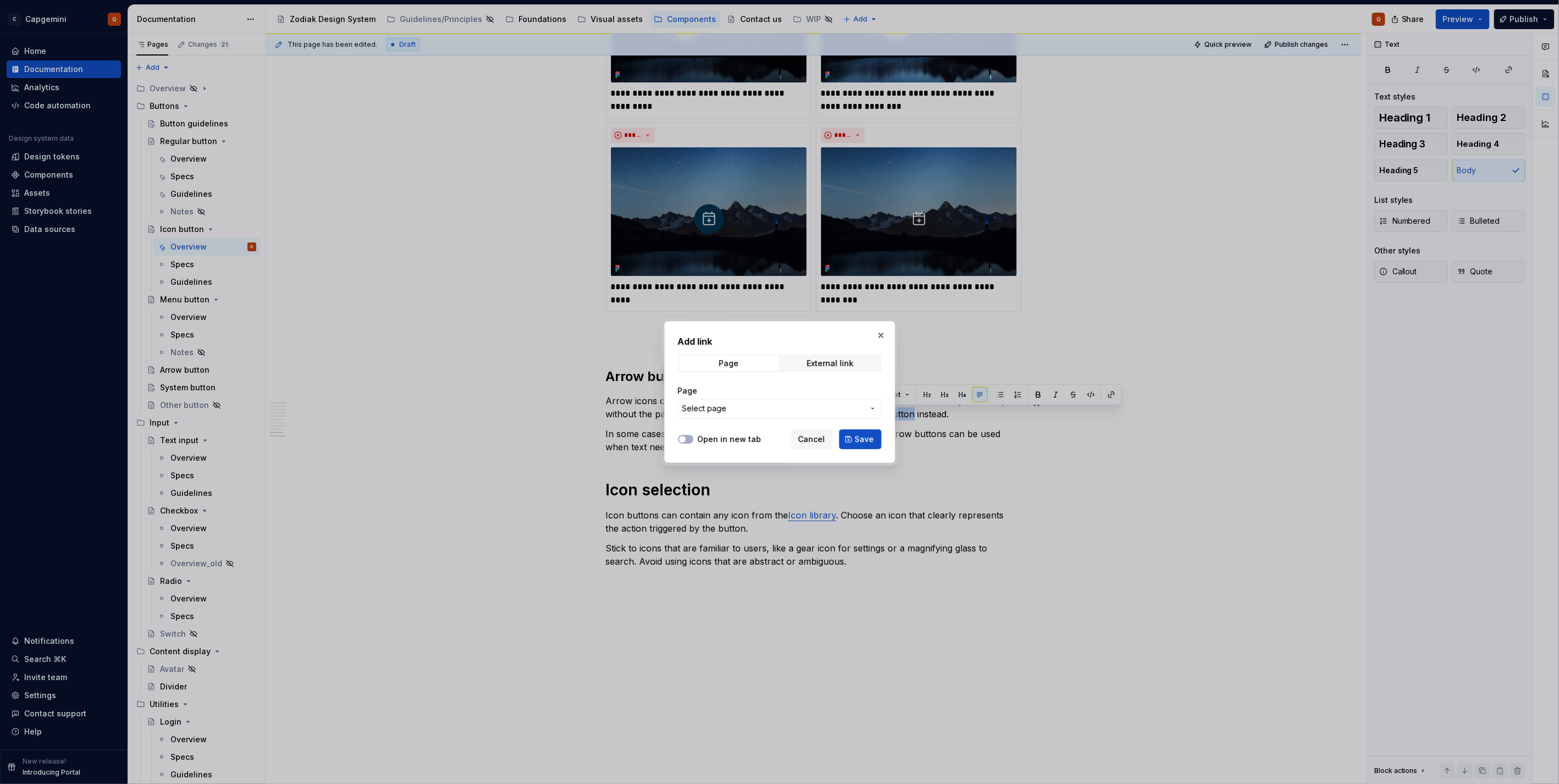
click at [828, 403] on span "Select page" at bounding box center [772, 408] width 181 height 11
type input "arrow bu"
click at [810, 491] on div "Arrow bu tton" at bounding box center [810, 488] width 183 height 11
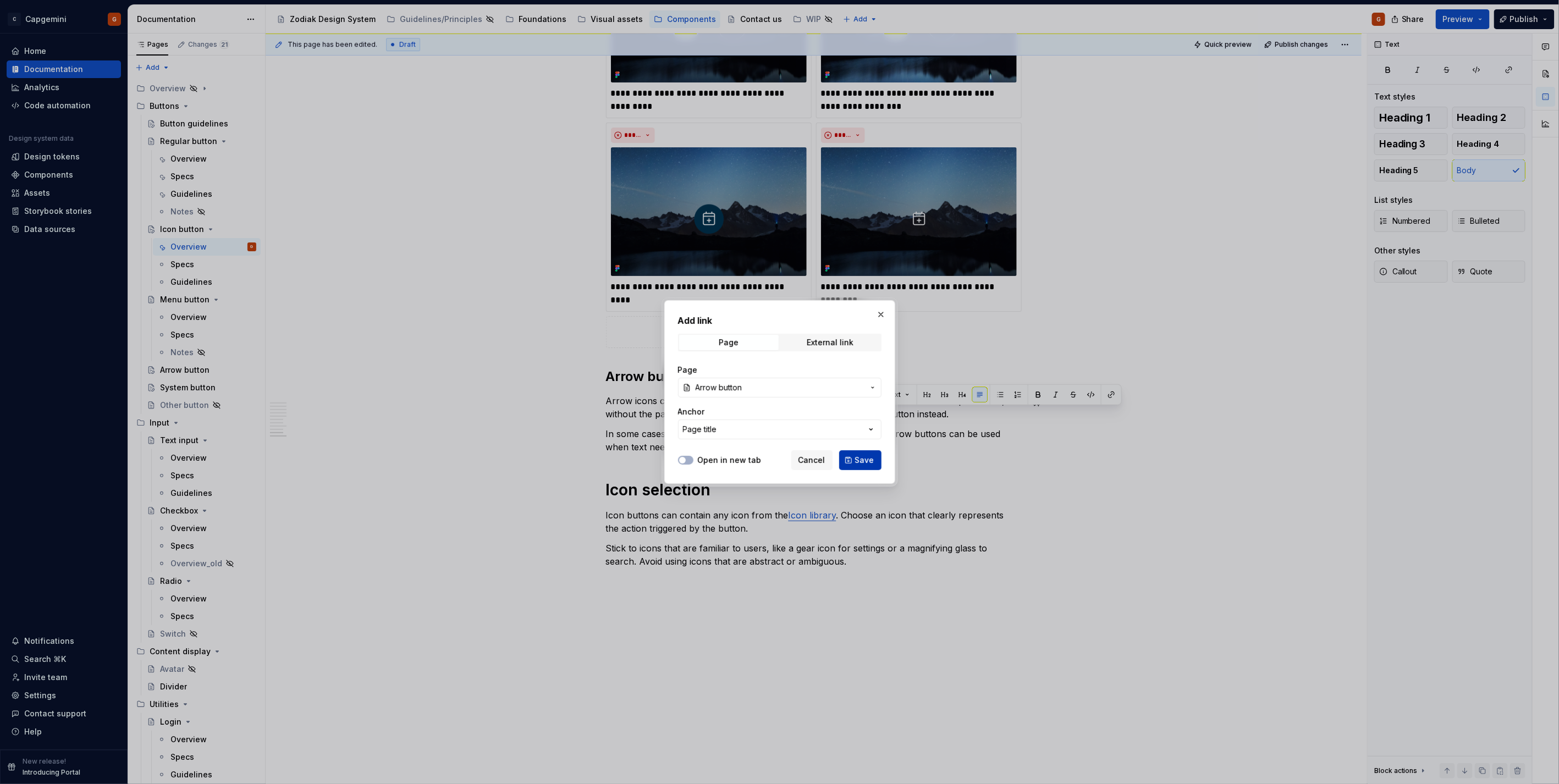
click at [862, 464] on span "Save" at bounding box center [865, 460] width 19 height 11
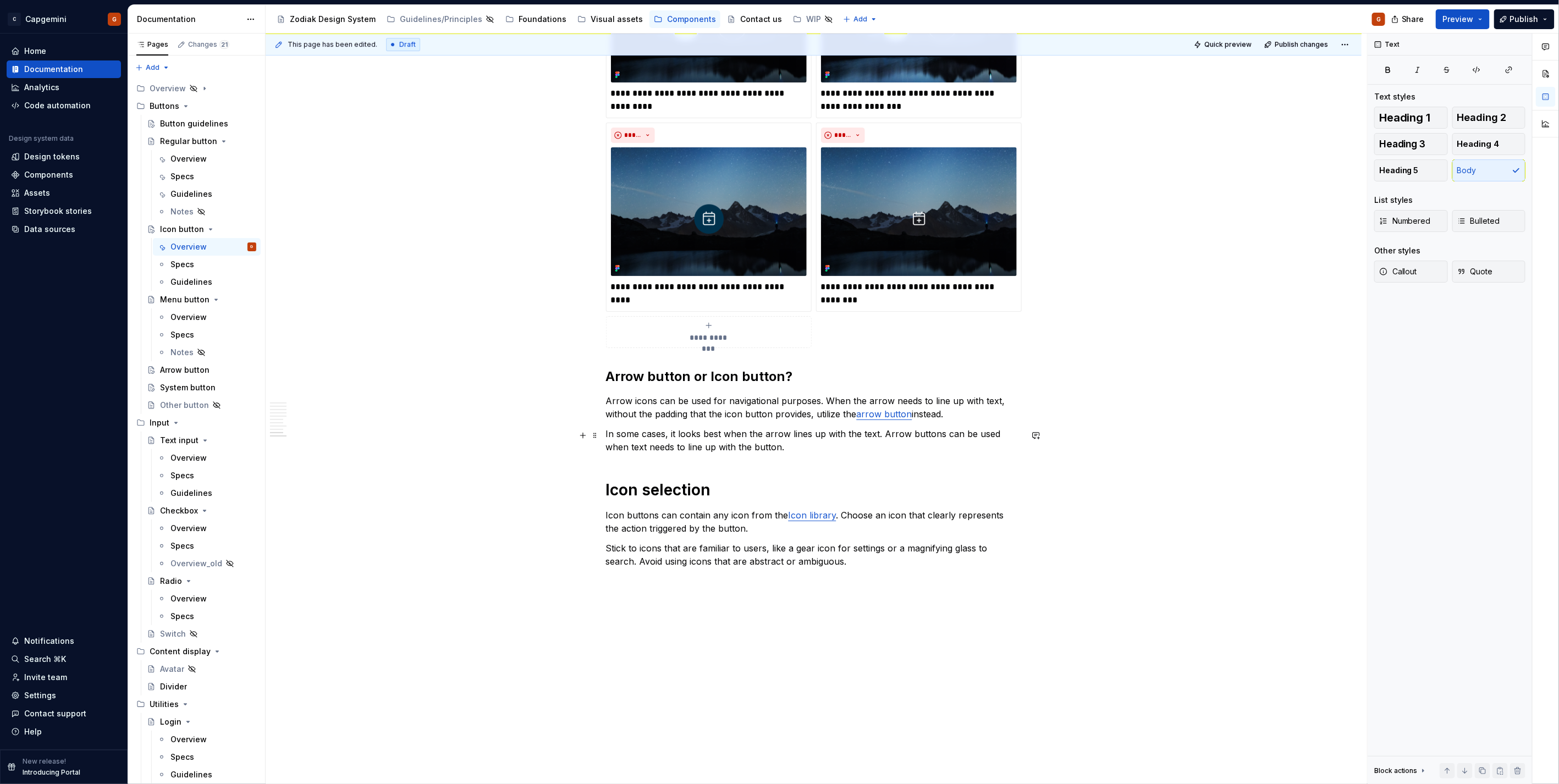
click at [856, 442] on p "In some cases, it looks best when the arrow lines up with the text. Arrow butto…" at bounding box center [814, 440] width 416 height 26
click at [1003, 402] on p "Arrow icons can be used for navigational purposes. When the arrow needs to line…" at bounding box center [814, 407] width 416 height 26
click at [796, 453] on p "In some cases, it looks best when the arrow lines up with the text. Arrow butto…" at bounding box center [814, 440] width 416 height 26
drag, startPoint x: 772, startPoint y: 456, endPoint x: 585, endPoint y: 446, distance: 187.3
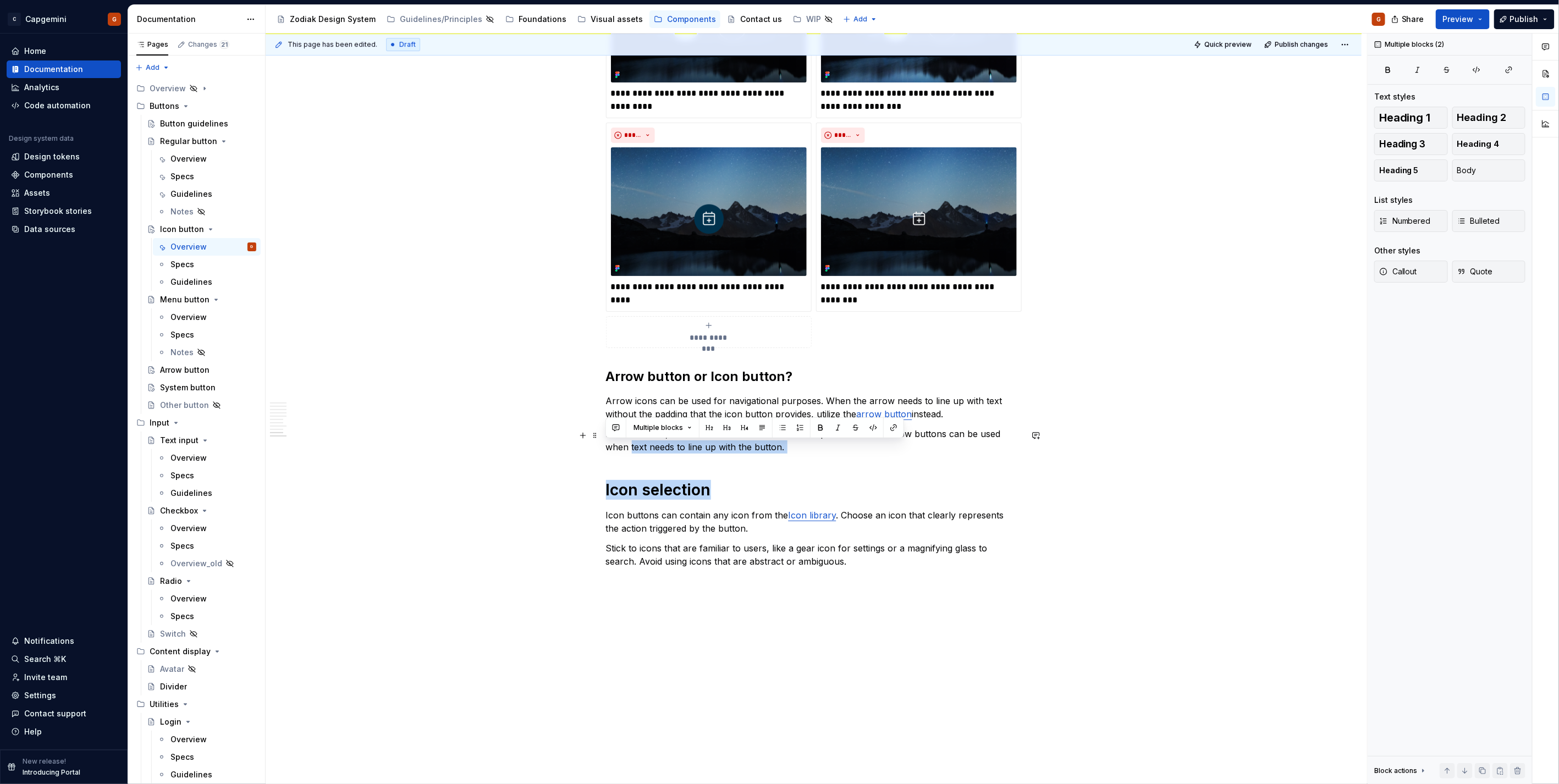
click at [659, 446] on p "In some cases, it looks best when the arrow lines up with the text. Arrow butto…" at bounding box center [814, 440] width 416 height 26
click at [778, 448] on p "In some cases, it looks best when the arrow lines up with the text. Arrow butto…" at bounding box center [814, 440] width 416 height 26
drag, startPoint x: 666, startPoint y: 446, endPoint x: 562, endPoint y: 437, distance: 104.4
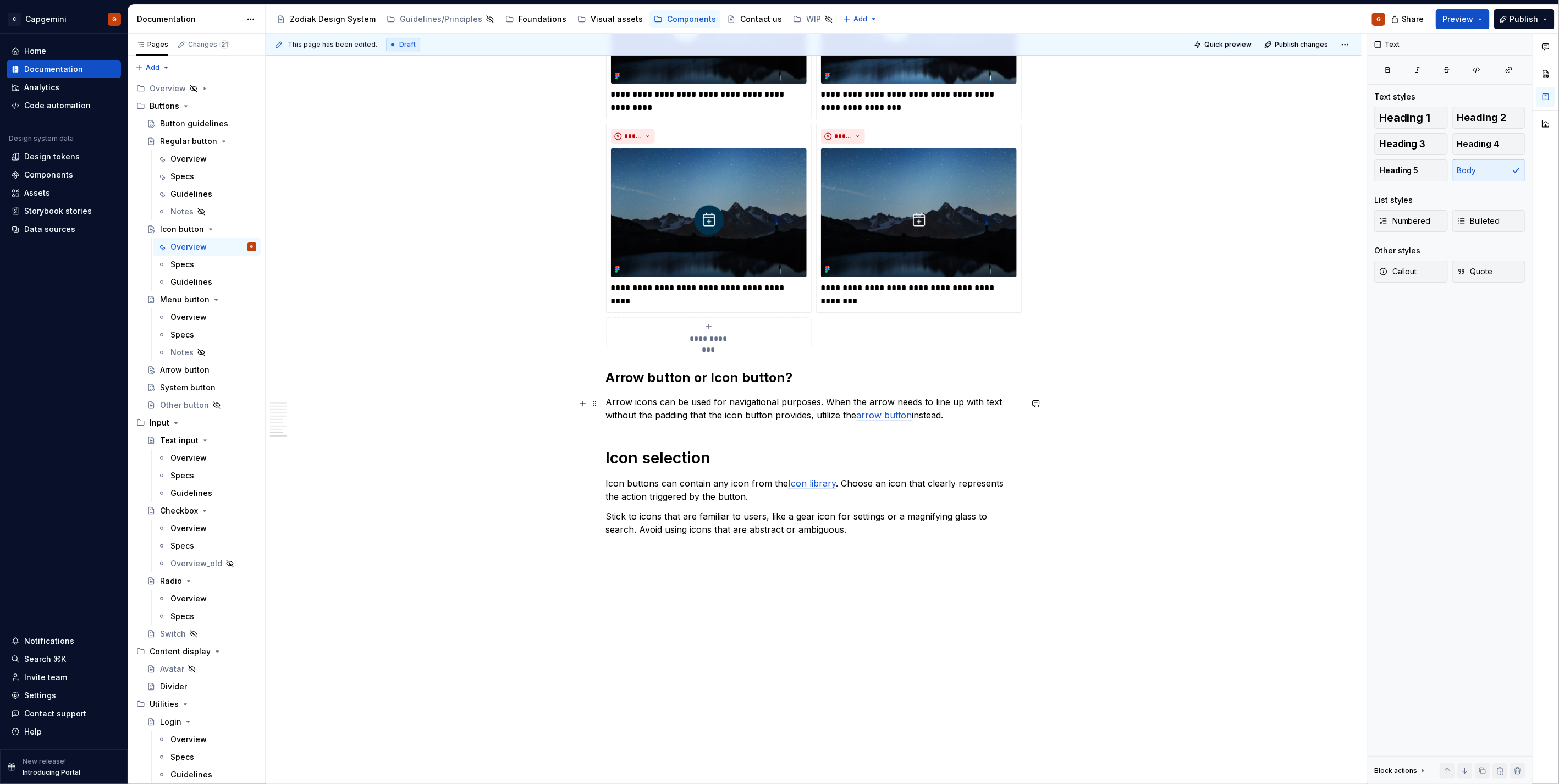
click at [975, 415] on p "Arrow icons can be used for navigational purposes. When the arrow needs to line…" at bounding box center [814, 408] width 416 height 26
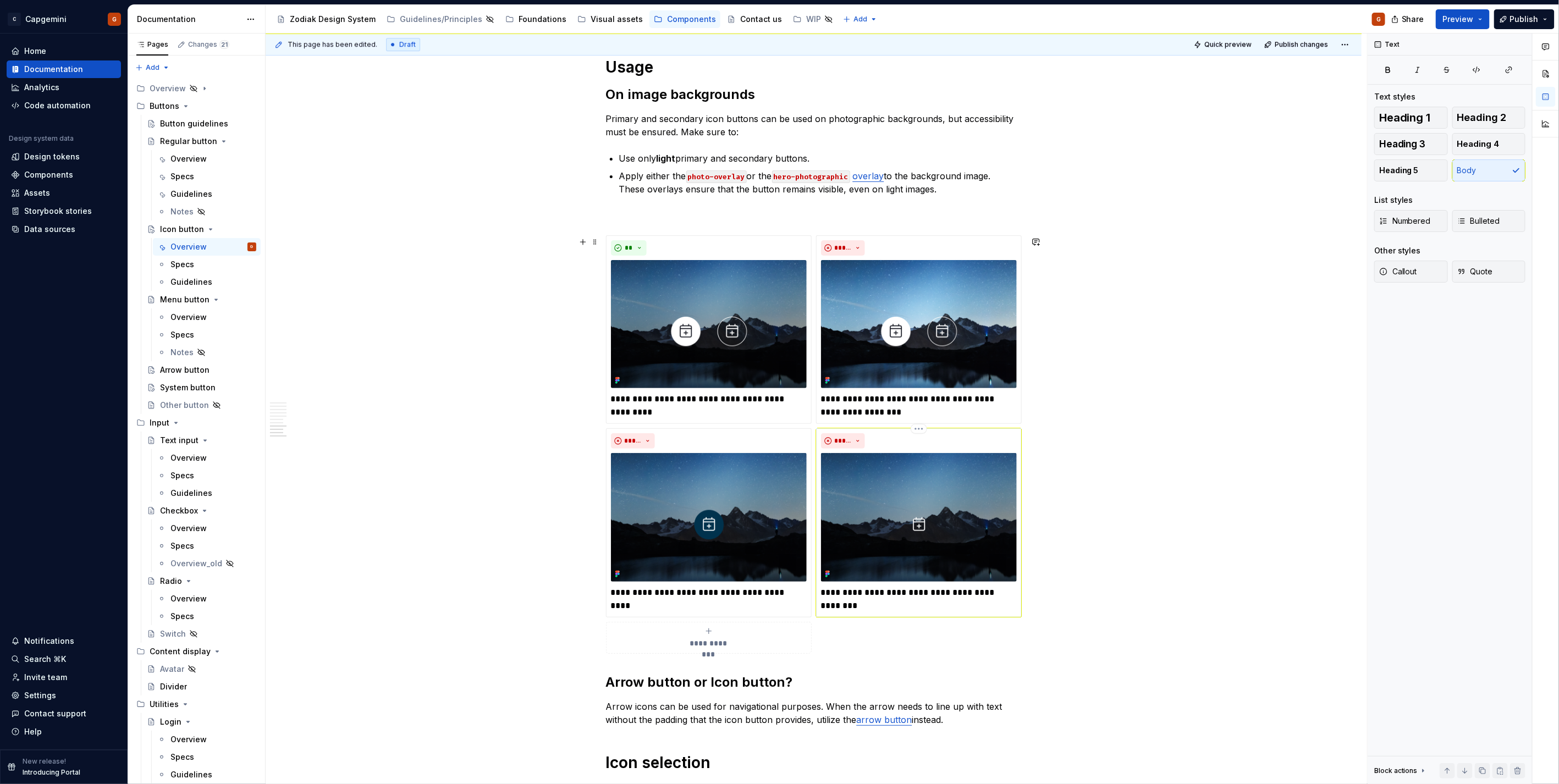
scroll to position [2552, 0]
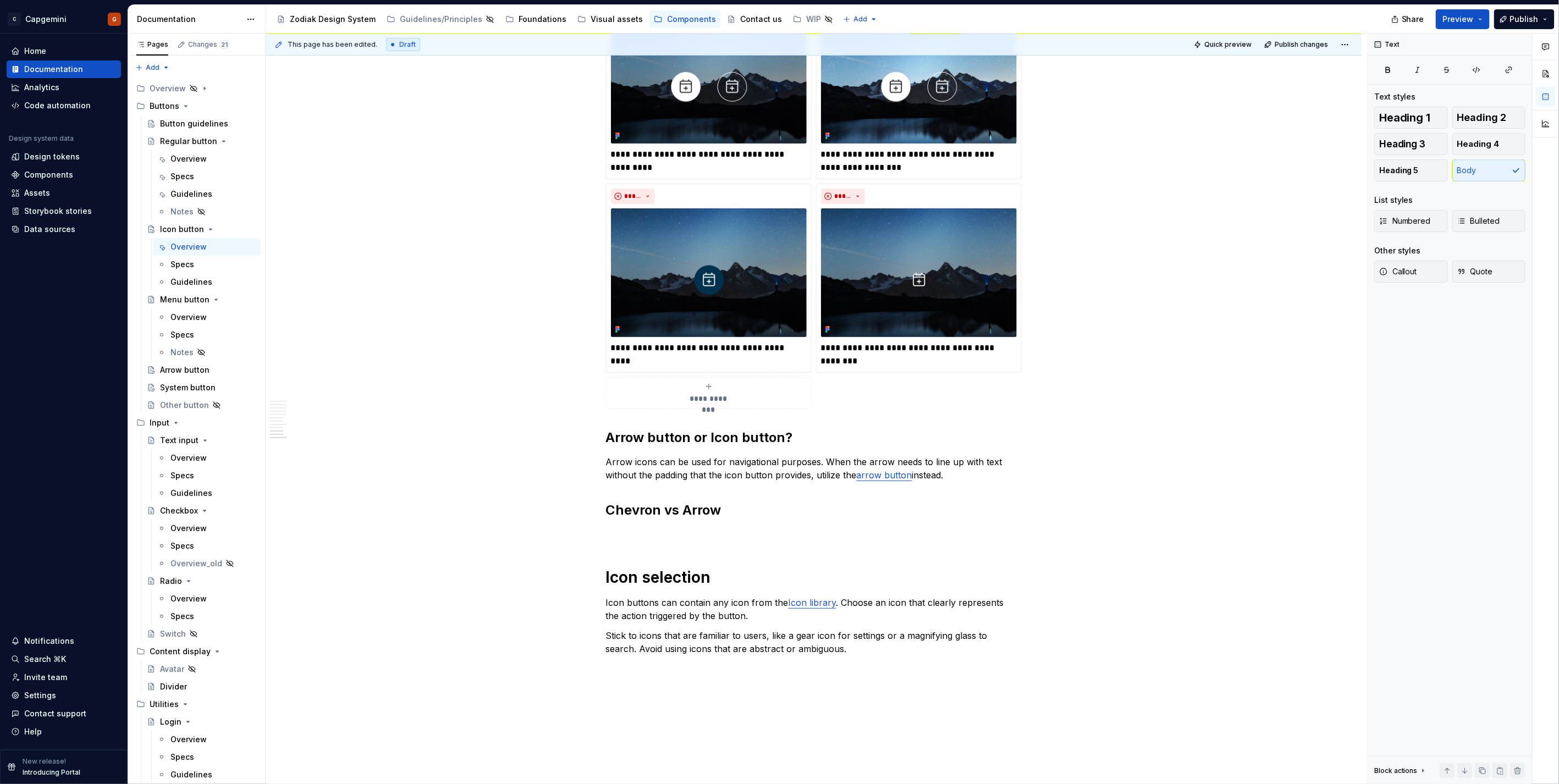
type textarea "*"
